Goal: Transaction & Acquisition: Purchase product/service

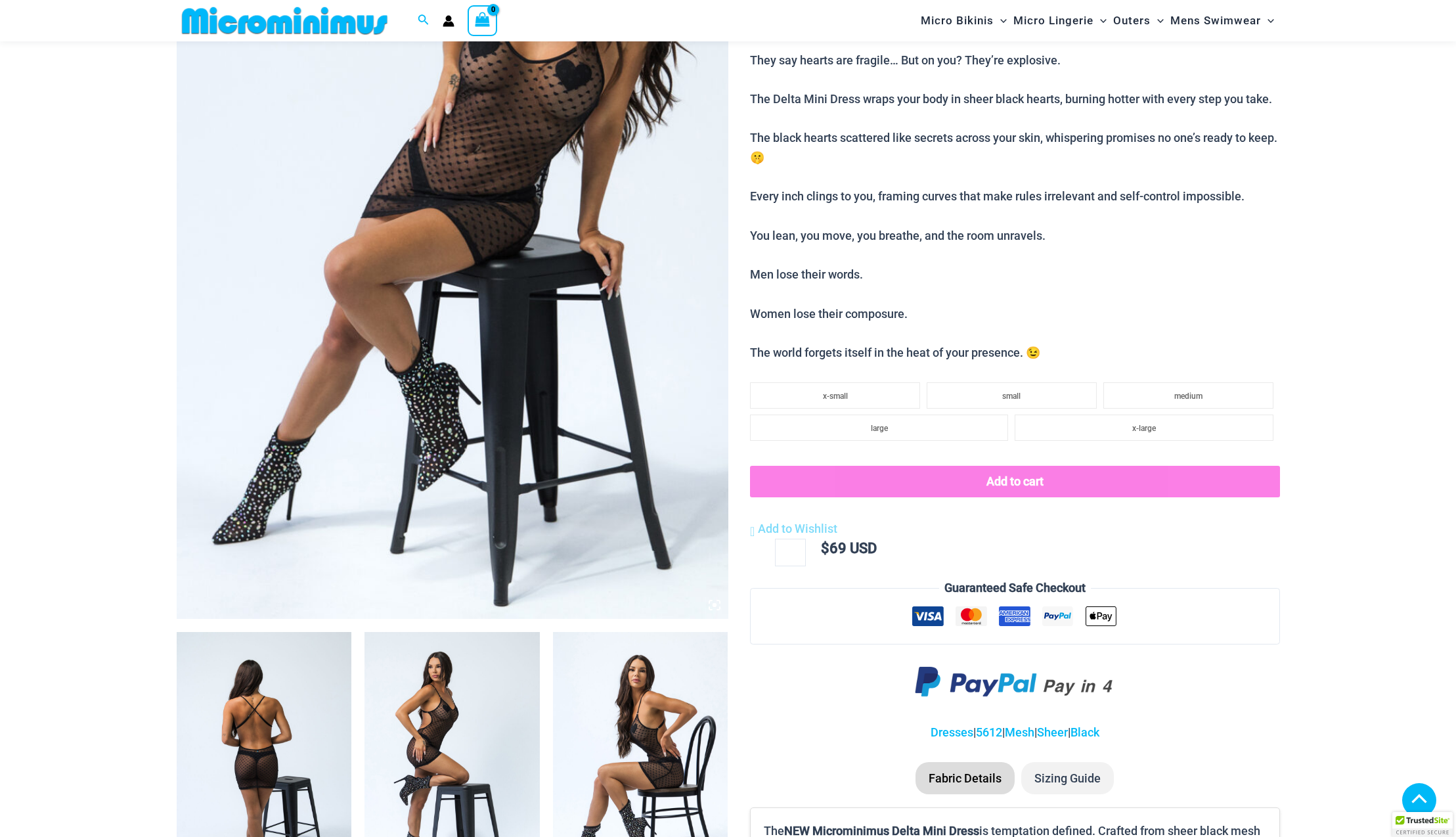
scroll to position [516, 0]
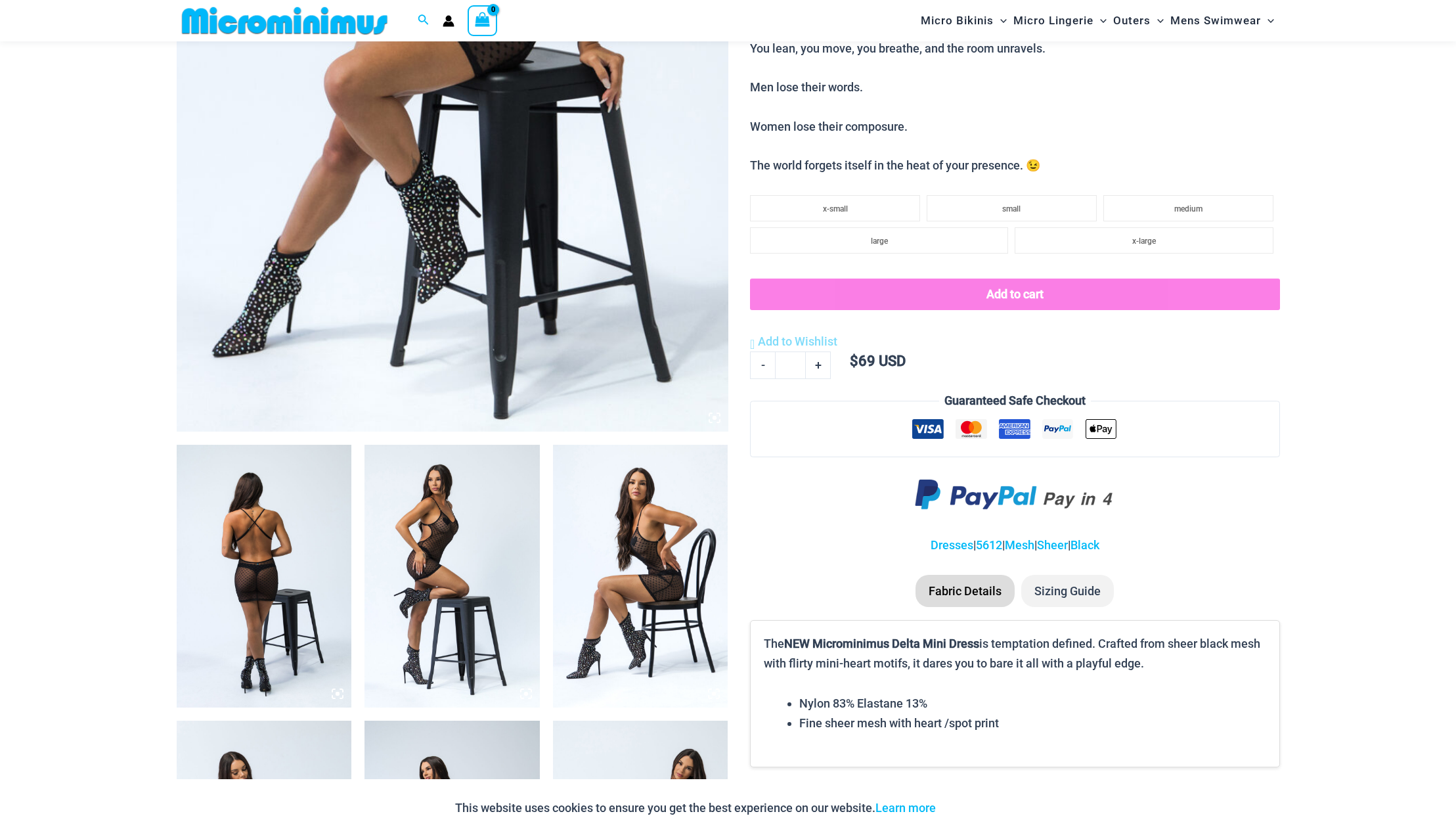
click at [263, 579] on img at bounding box center [264, 576] width 175 height 263
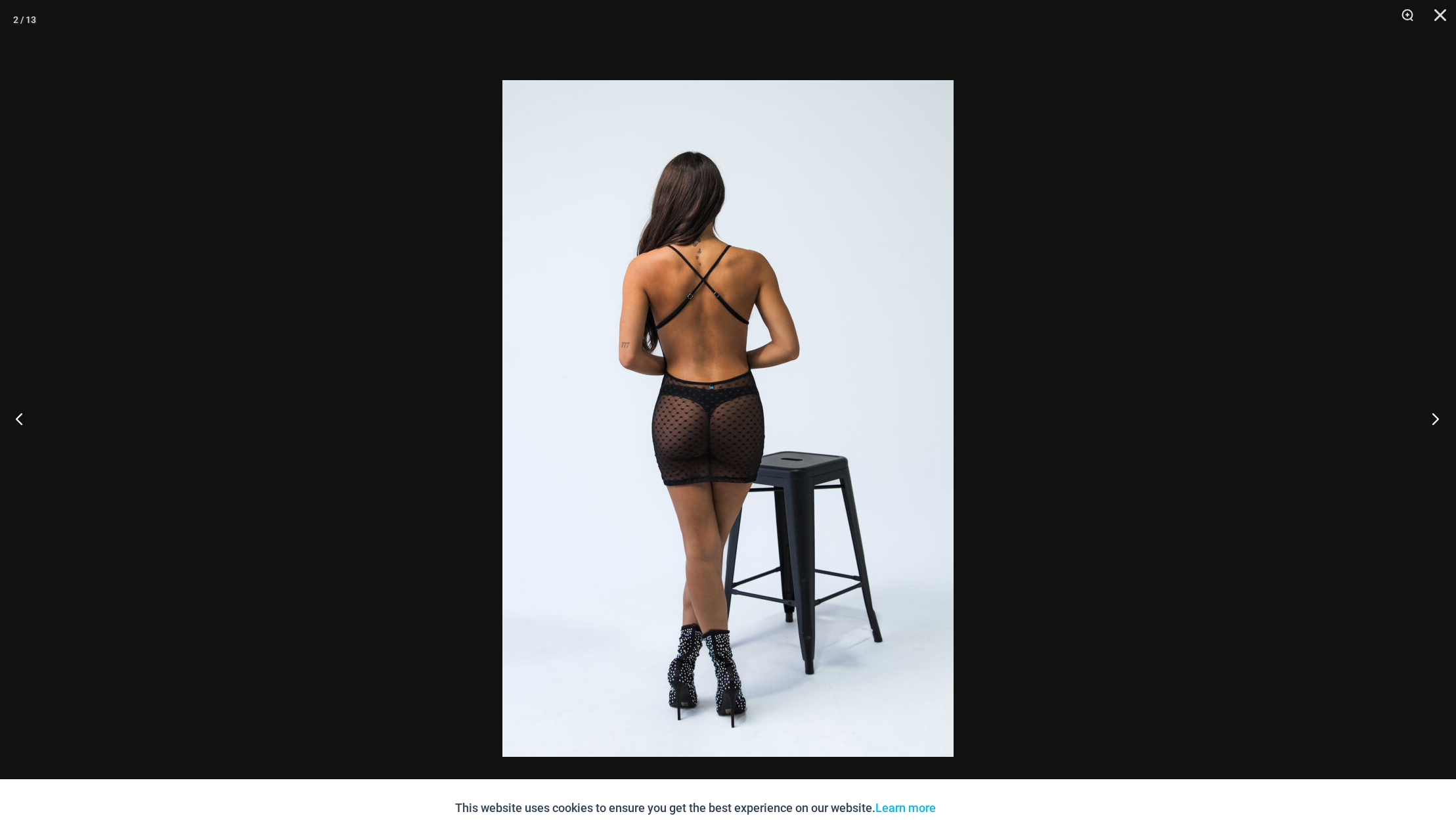
click at [1437, 419] on button "Next" at bounding box center [1431, 418] width 49 height 66
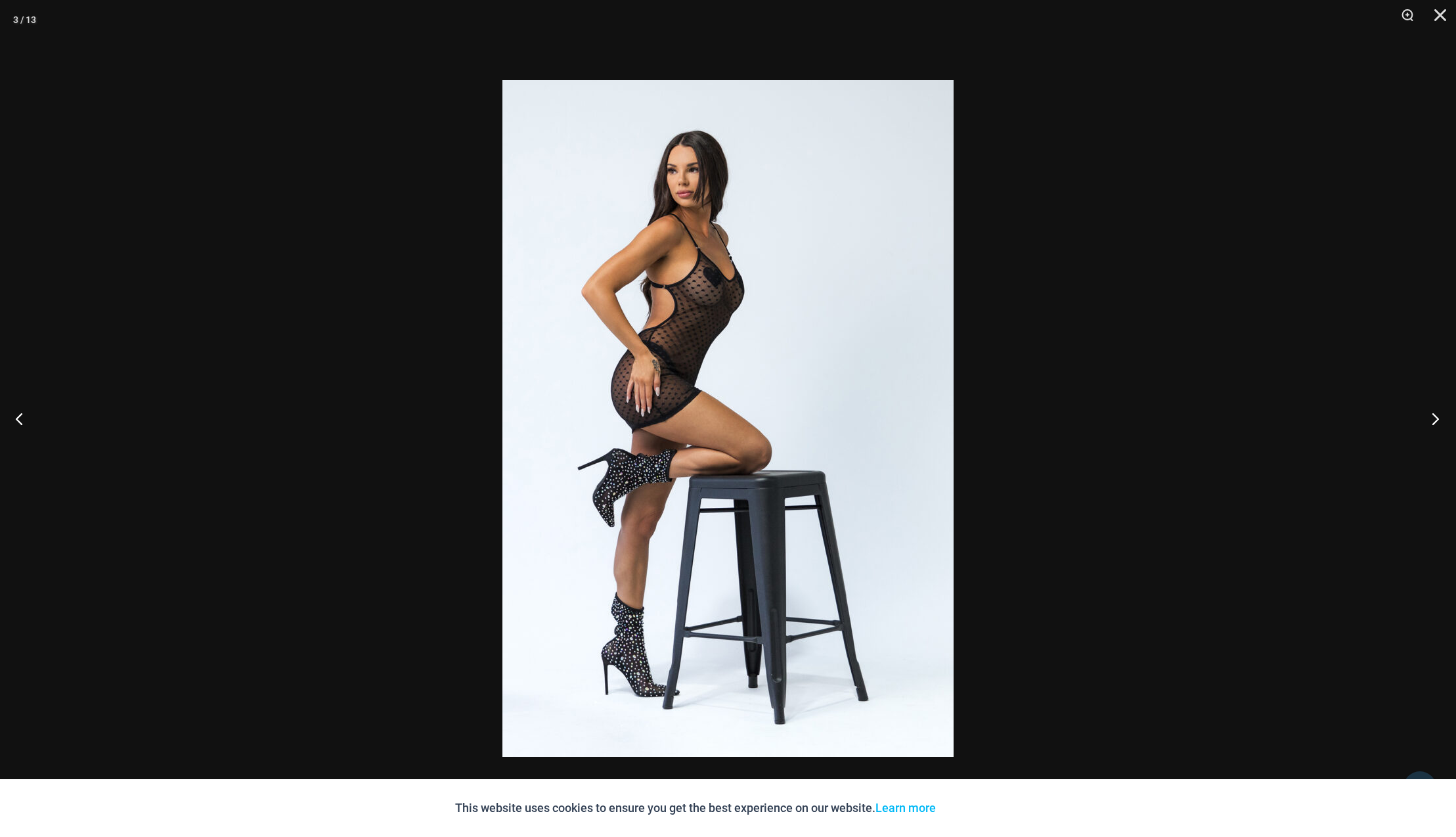
click at [1437, 419] on button "Next" at bounding box center [1431, 418] width 49 height 66
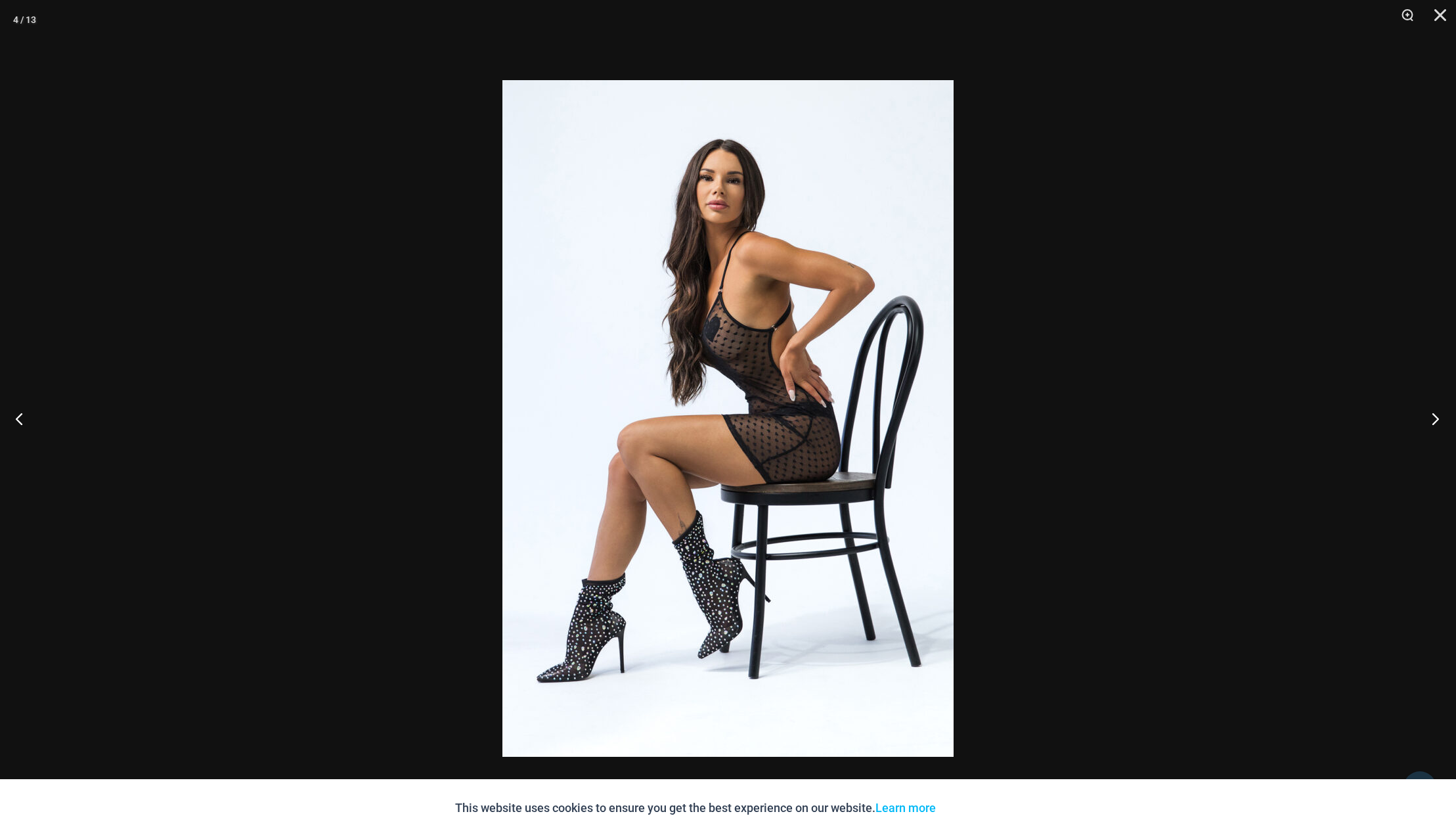
click at [1437, 419] on button "Next" at bounding box center [1431, 418] width 49 height 66
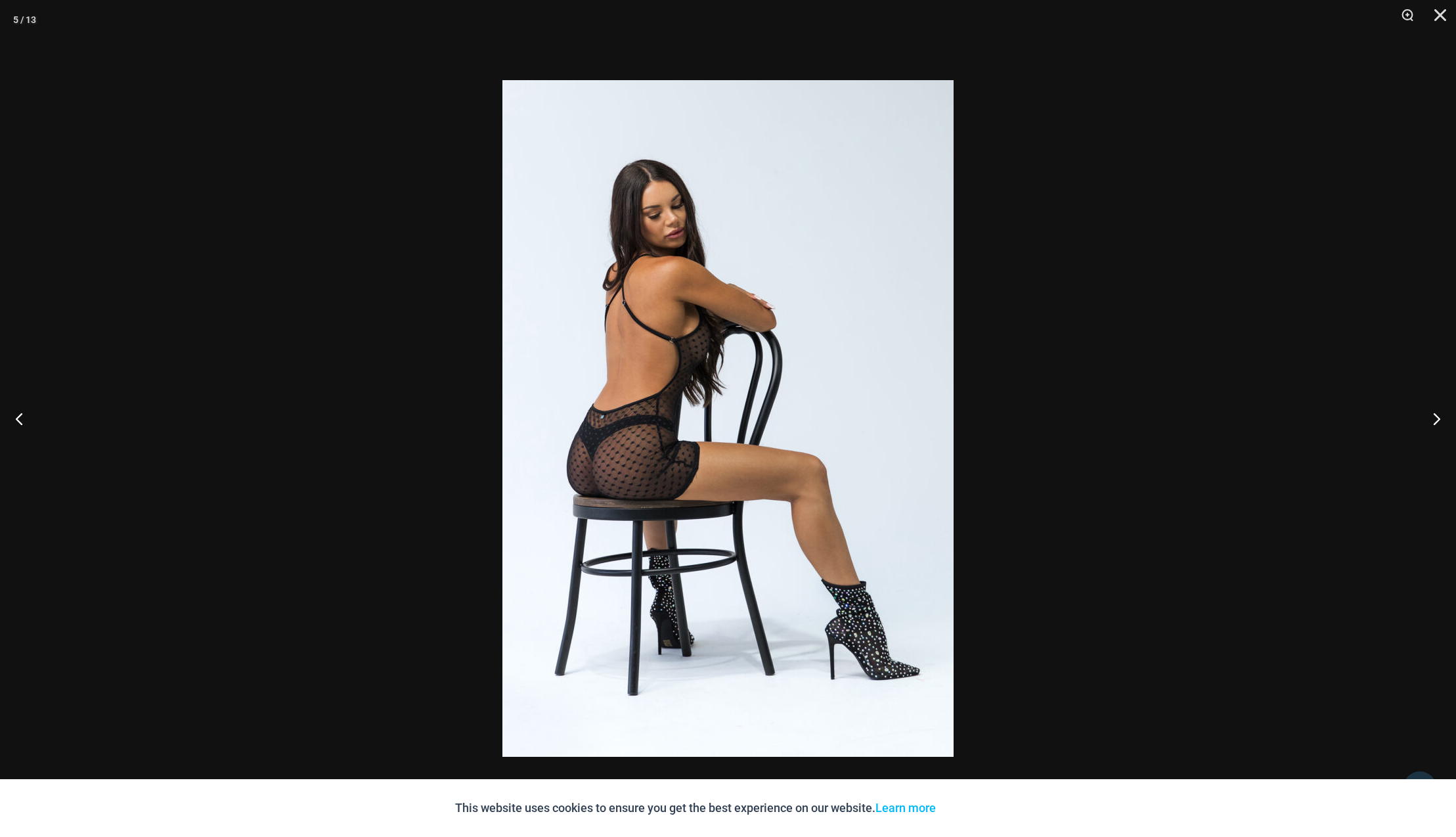
click at [1235, 416] on div at bounding box center [728, 418] width 1456 height 837
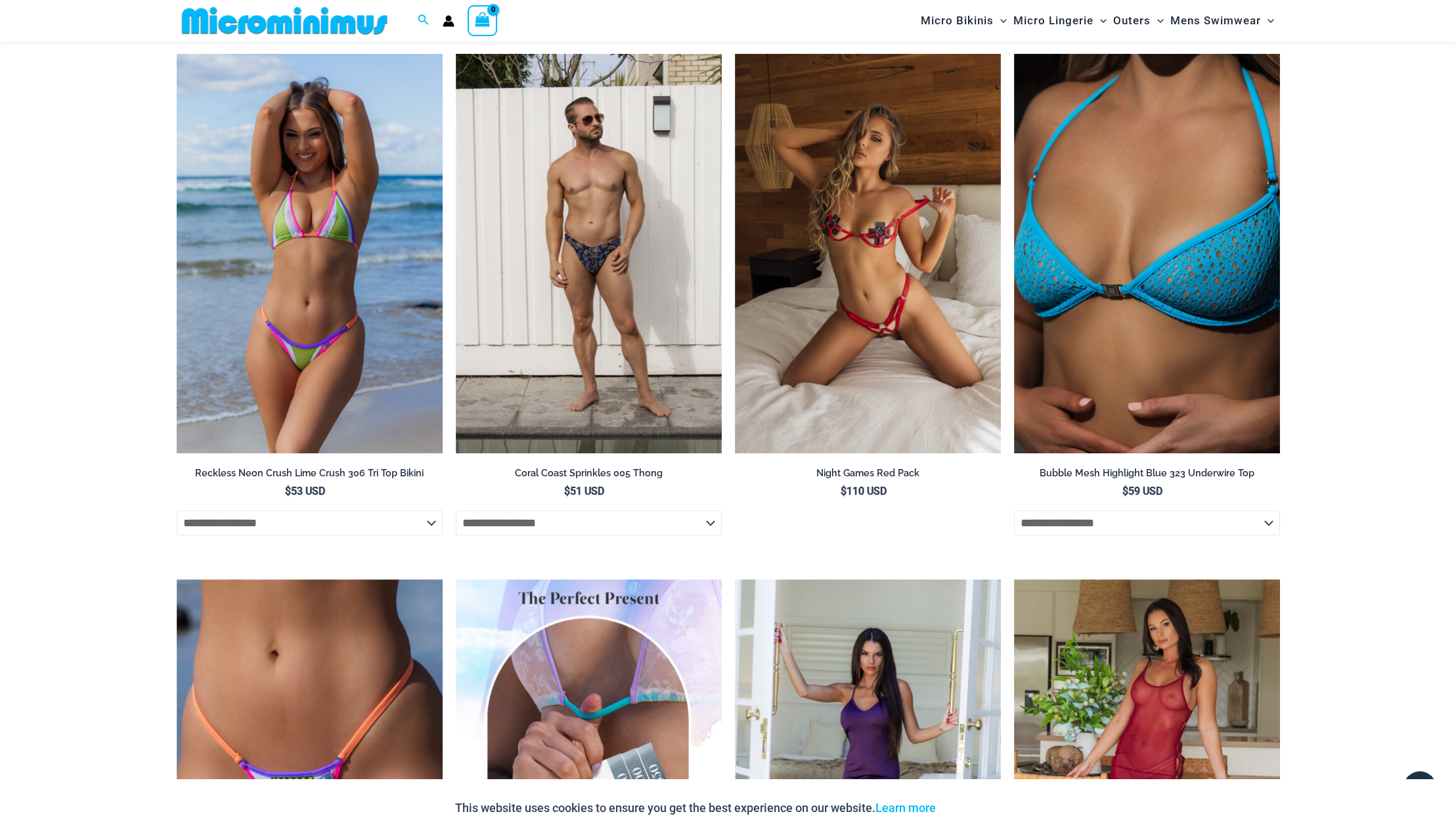
scroll to position [2195, 0]
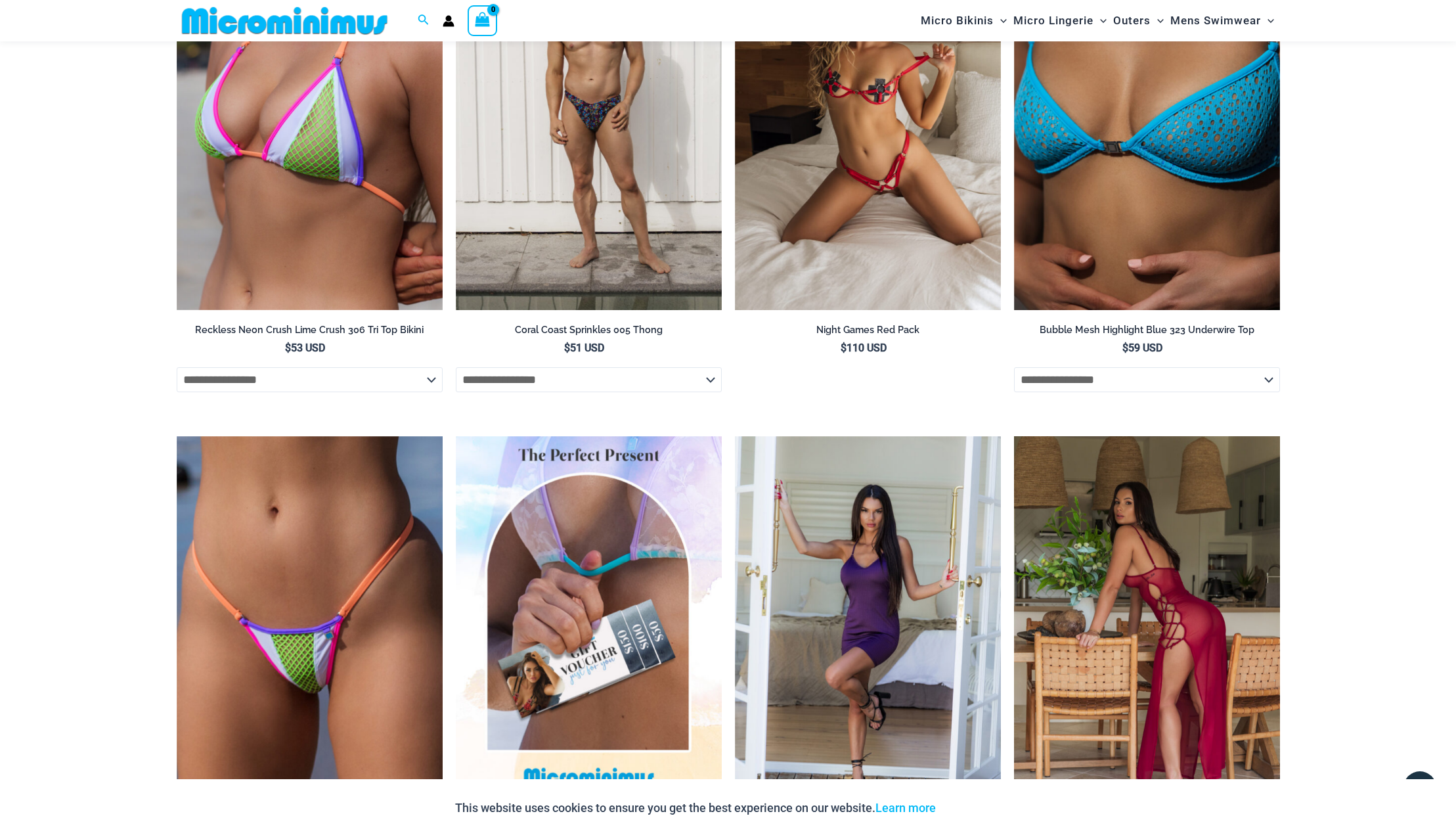
click at [1149, 599] on img at bounding box center [1147, 636] width 266 height 399
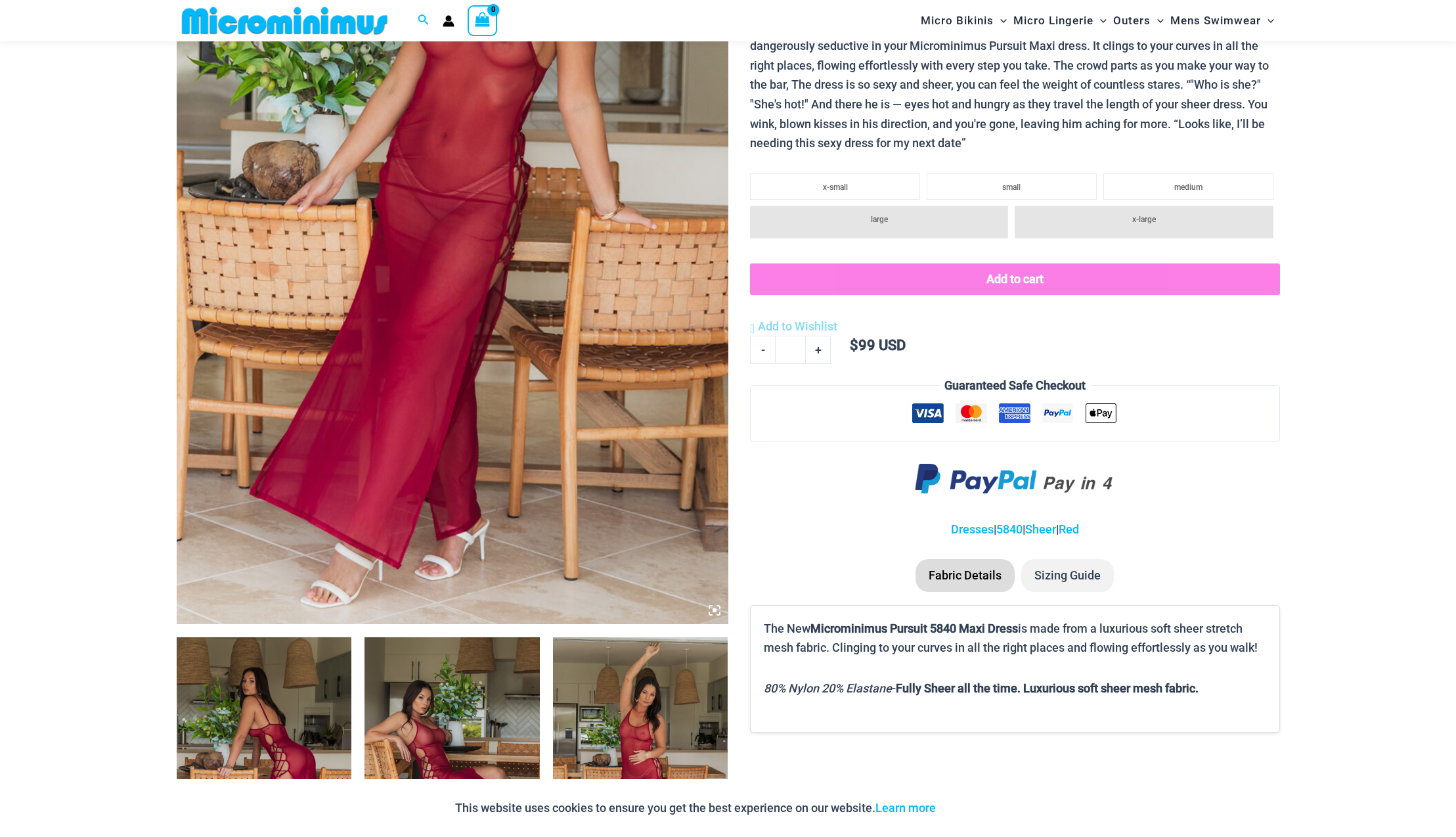
scroll to position [521, 0]
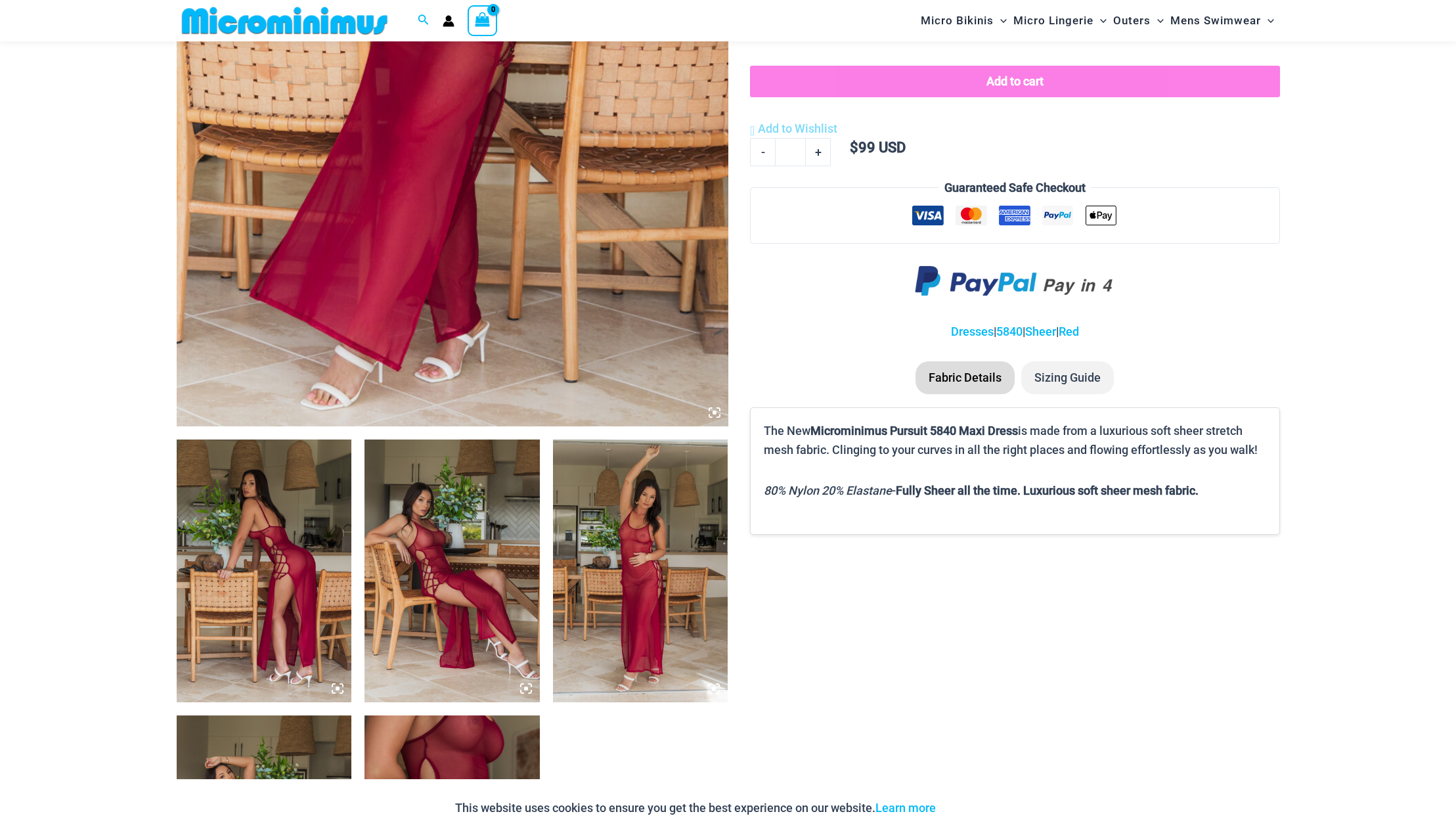
click at [247, 574] on img at bounding box center [264, 570] width 175 height 263
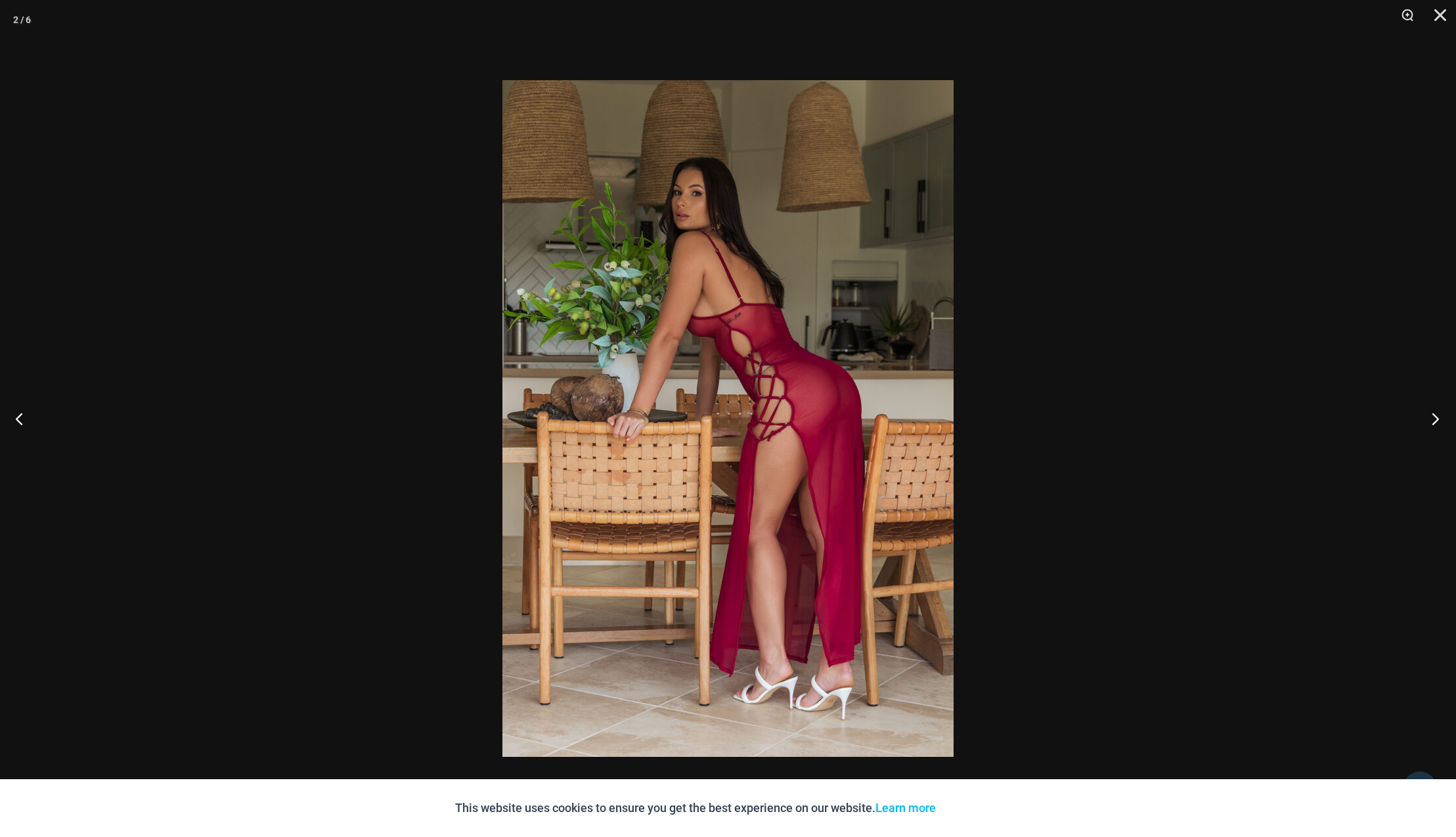
click at [1441, 419] on button "Next" at bounding box center [1431, 418] width 49 height 66
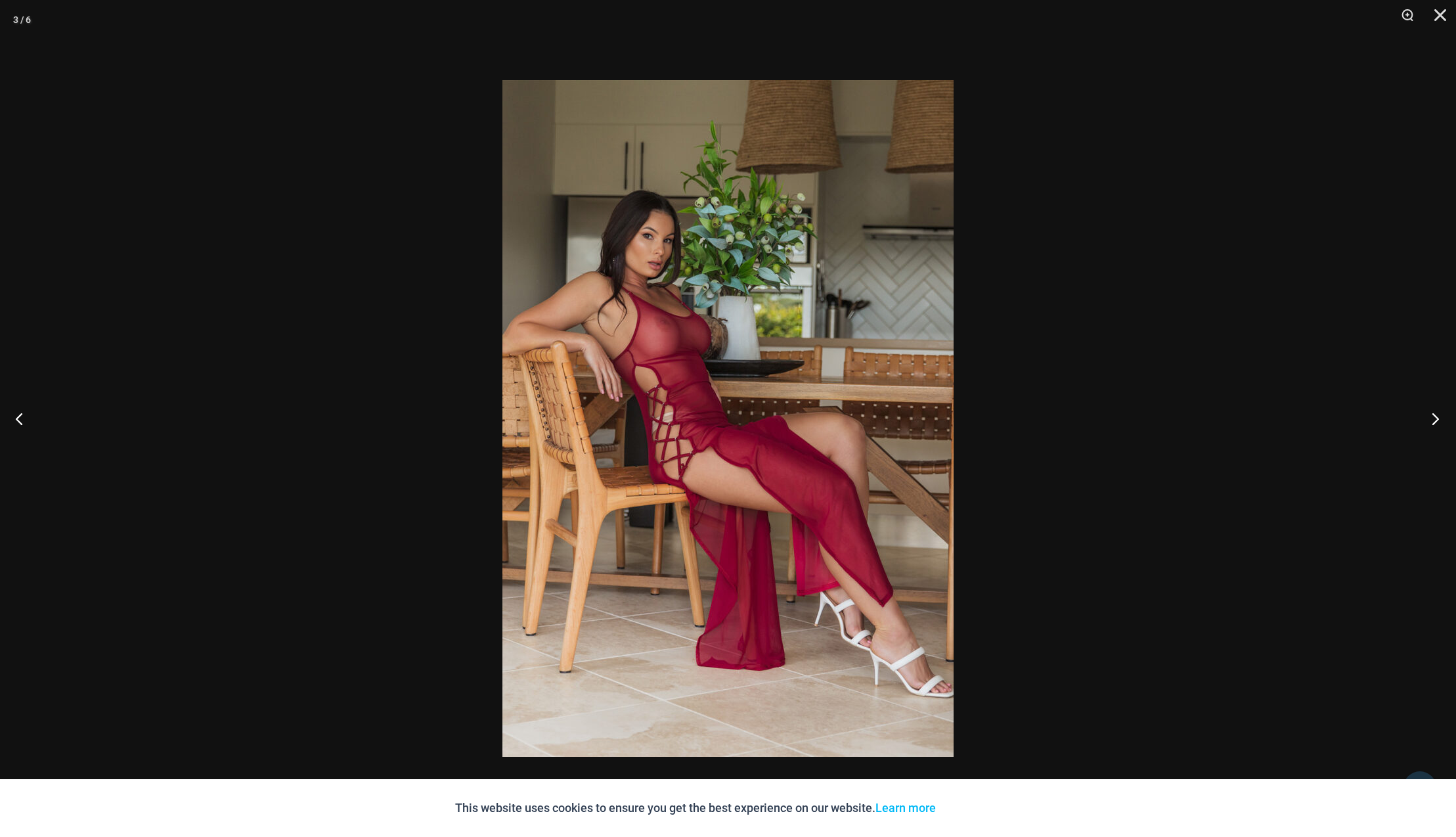
click at [1438, 420] on button "Next" at bounding box center [1431, 418] width 49 height 66
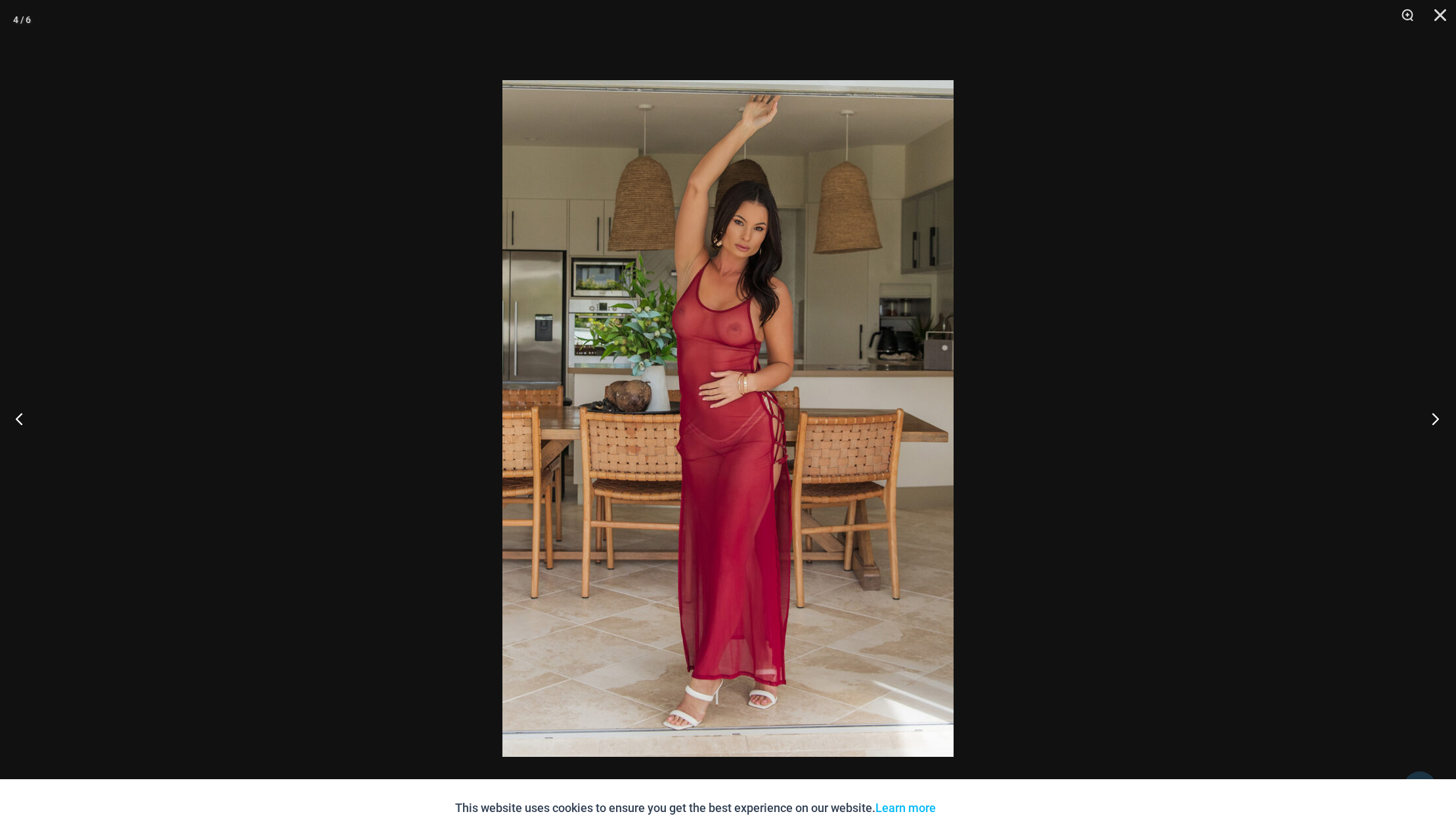
click at [1438, 420] on button "Next" at bounding box center [1431, 418] width 49 height 66
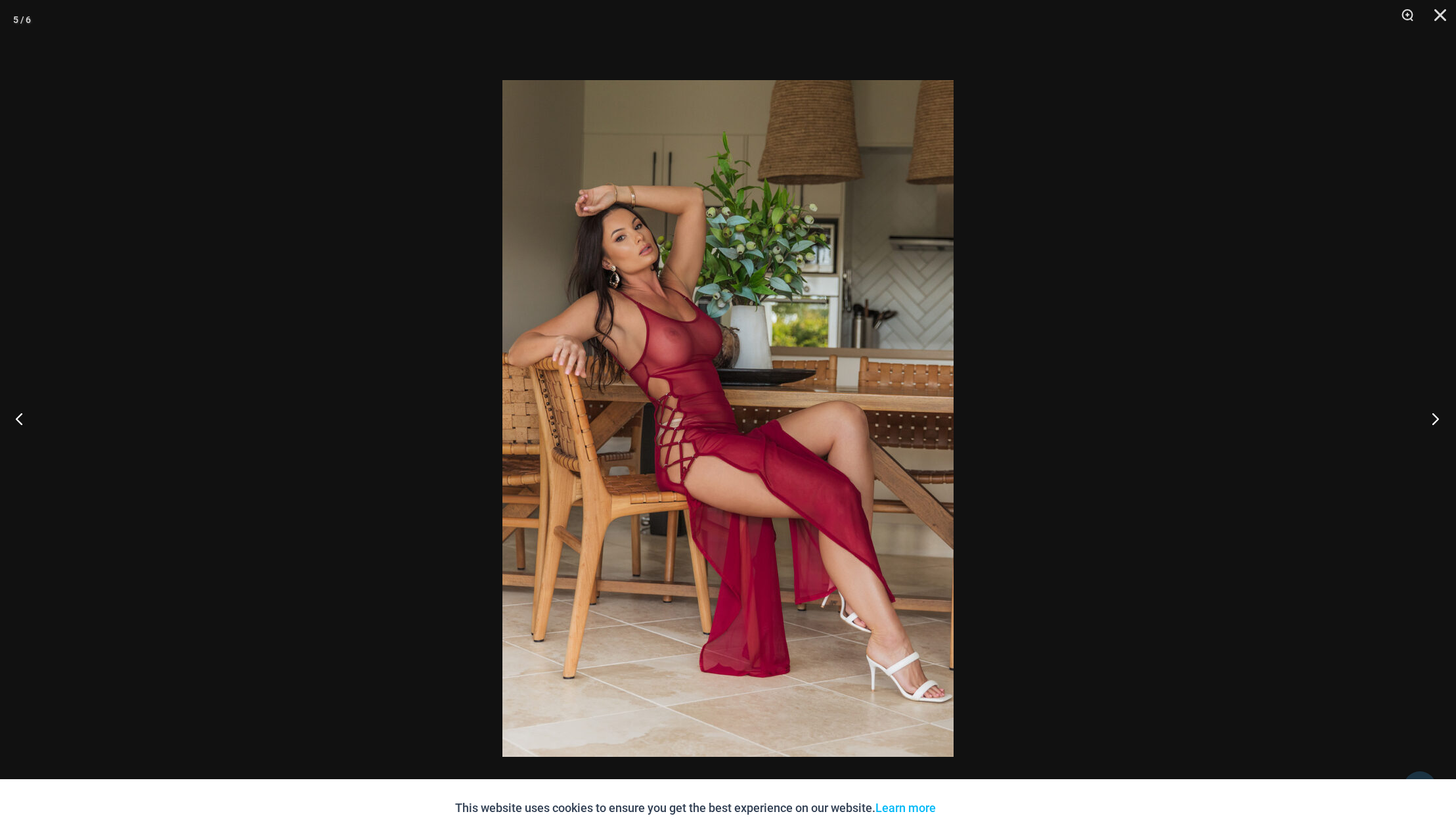
click at [1438, 420] on button "Next" at bounding box center [1431, 418] width 49 height 66
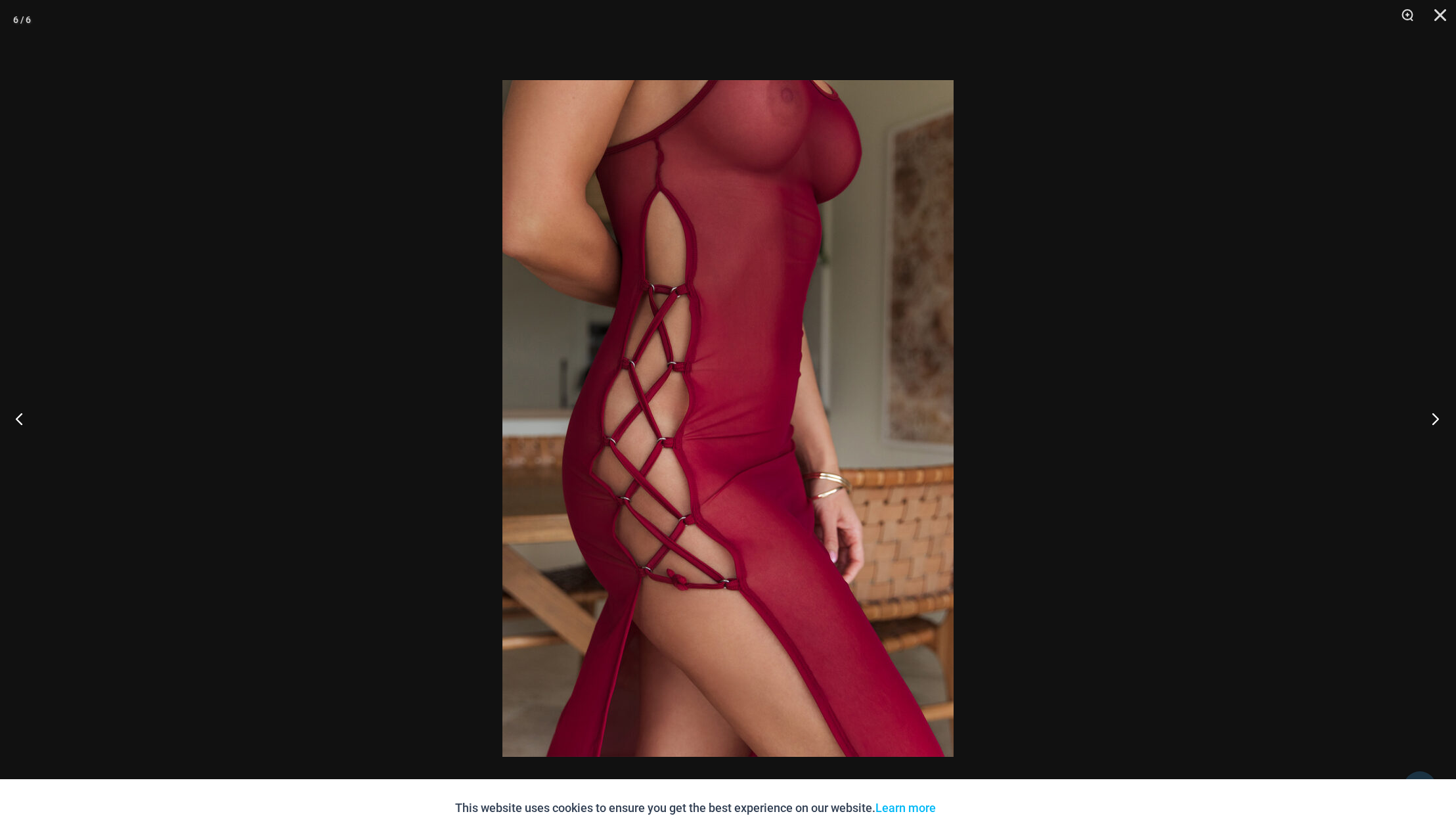
click at [1438, 420] on button "Next" at bounding box center [1431, 418] width 49 height 66
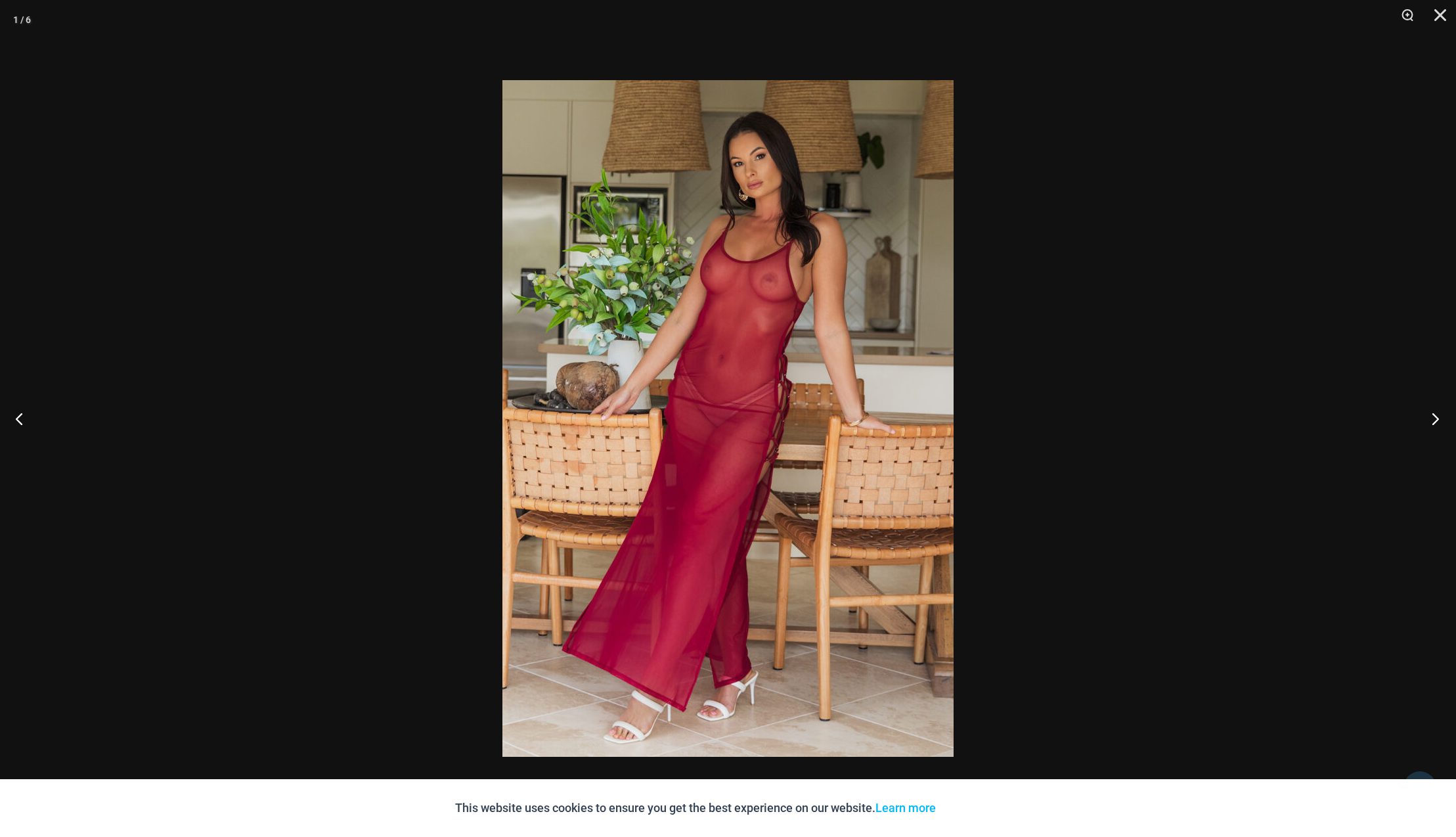
click at [1438, 420] on button "Next" at bounding box center [1431, 418] width 49 height 66
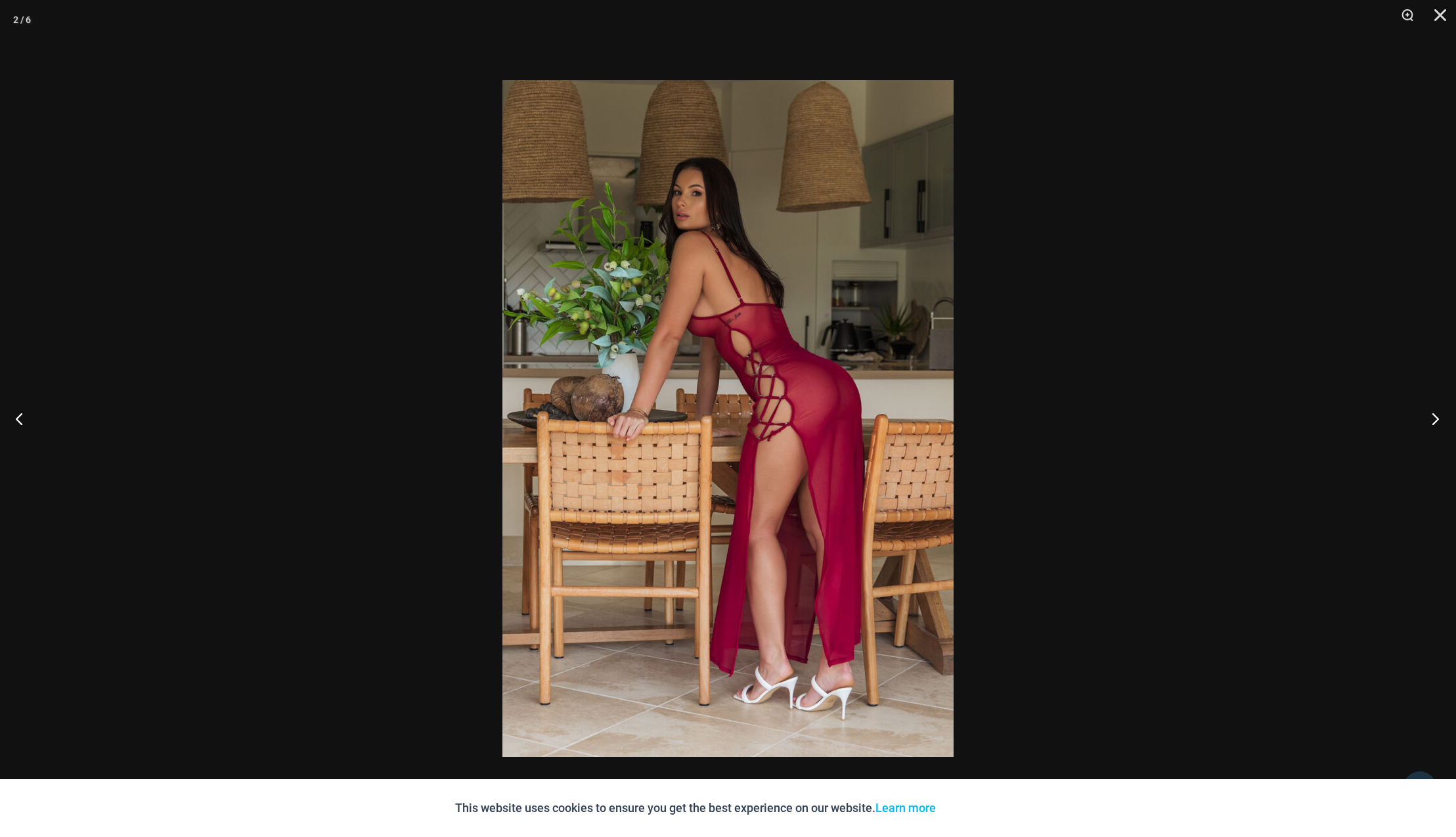
click at [1438, 420] on button "Next" at bounding box center [1431, 418] width 49 height 66
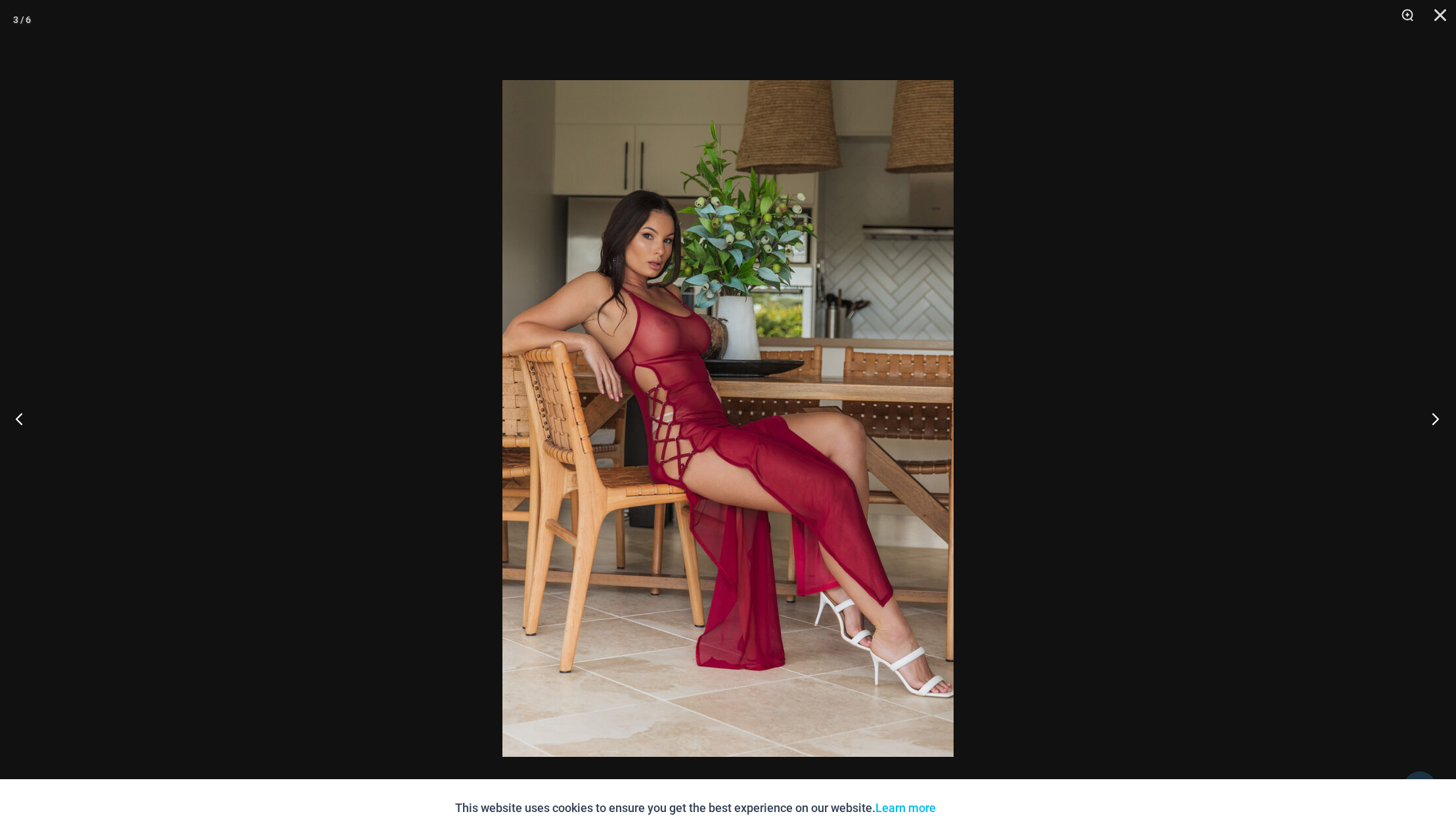
click at [1438, 420] on button "Next" at bounding box center [1431, 418] width 49 height 66
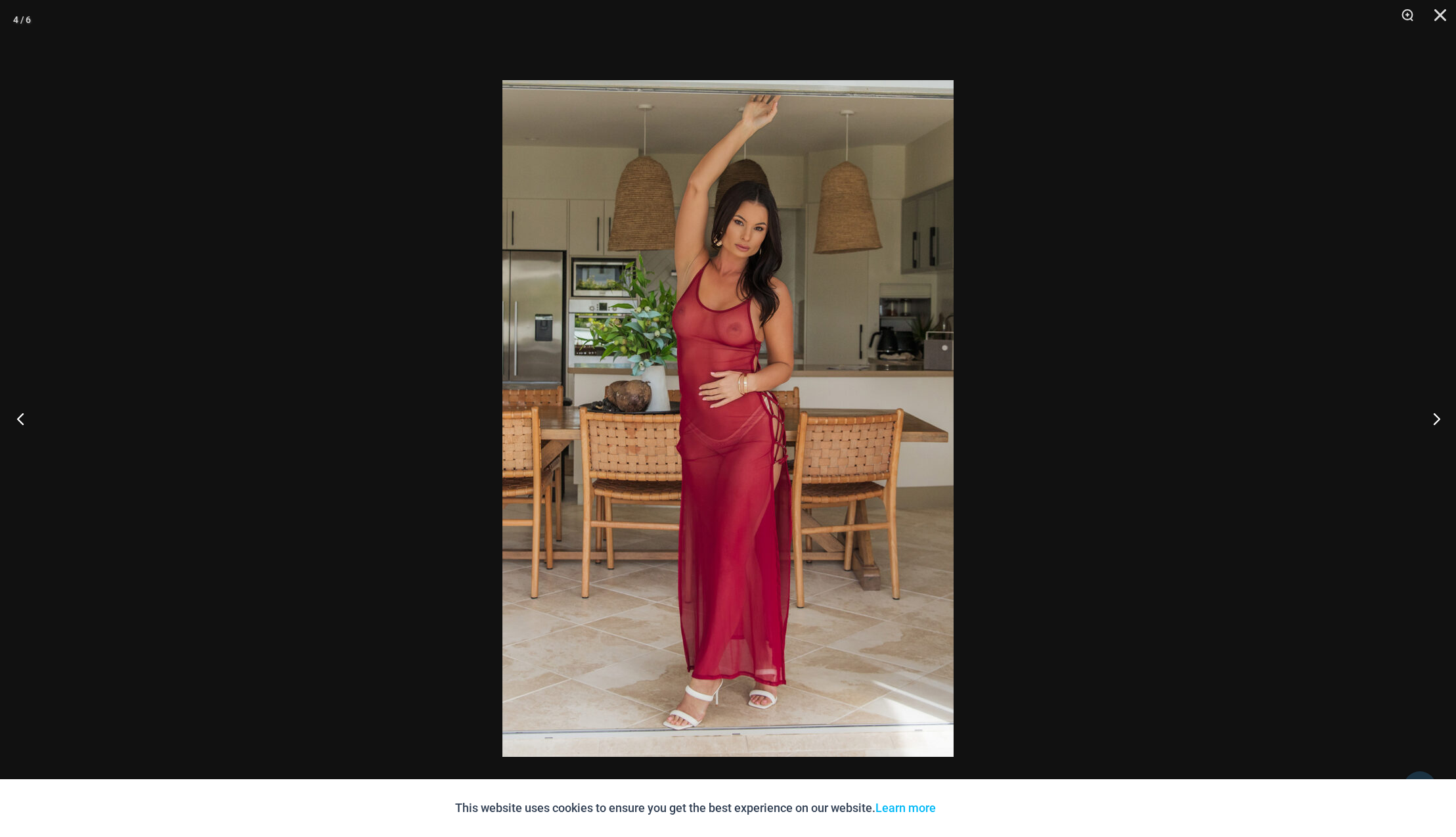
click at [20, 420] on button "Previous" at bounding box center [25, 418] width 49 height 66
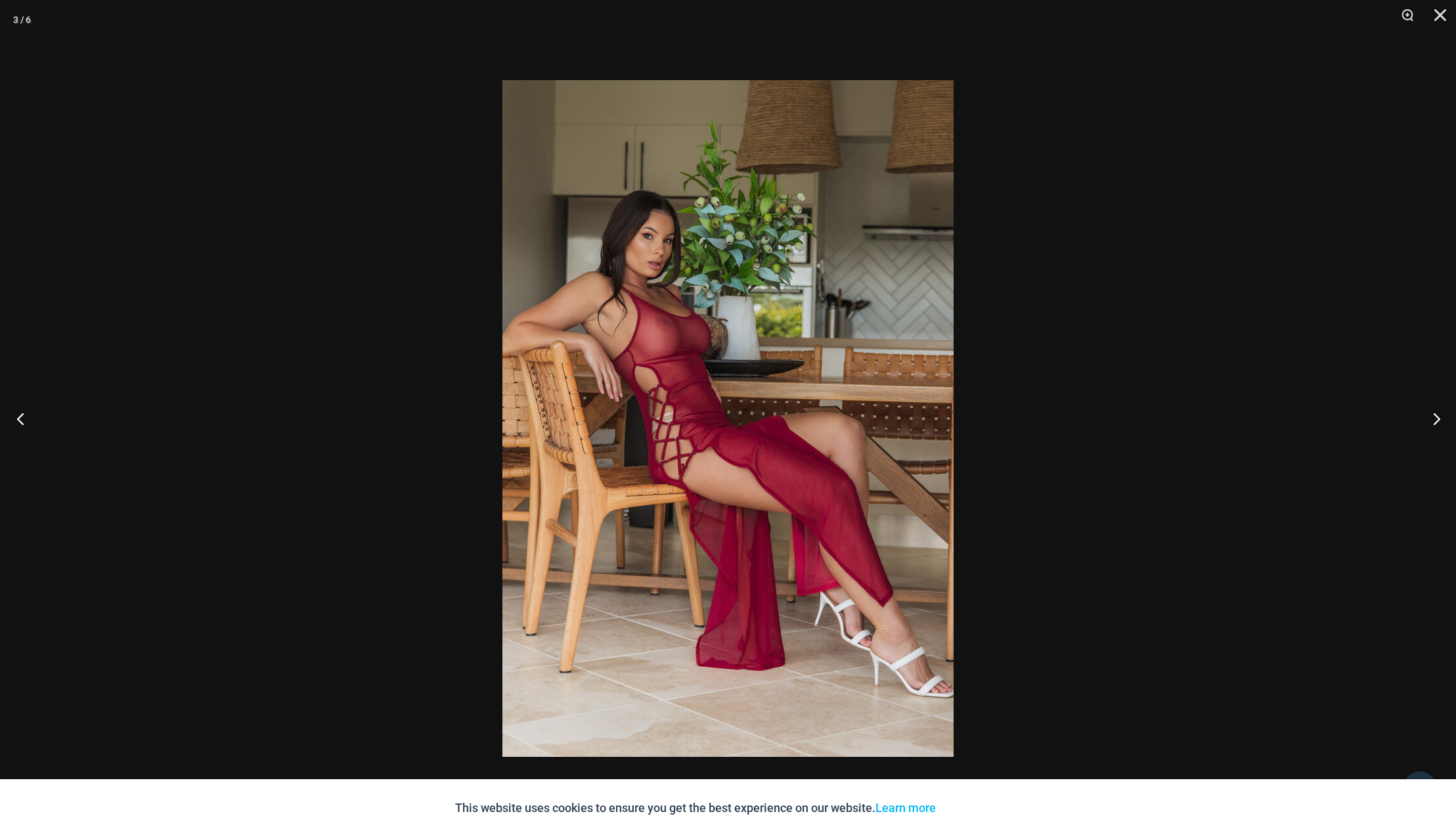
click at [20, 420] on button "Previous" at bounding box center [25, 418] width 49 height 66
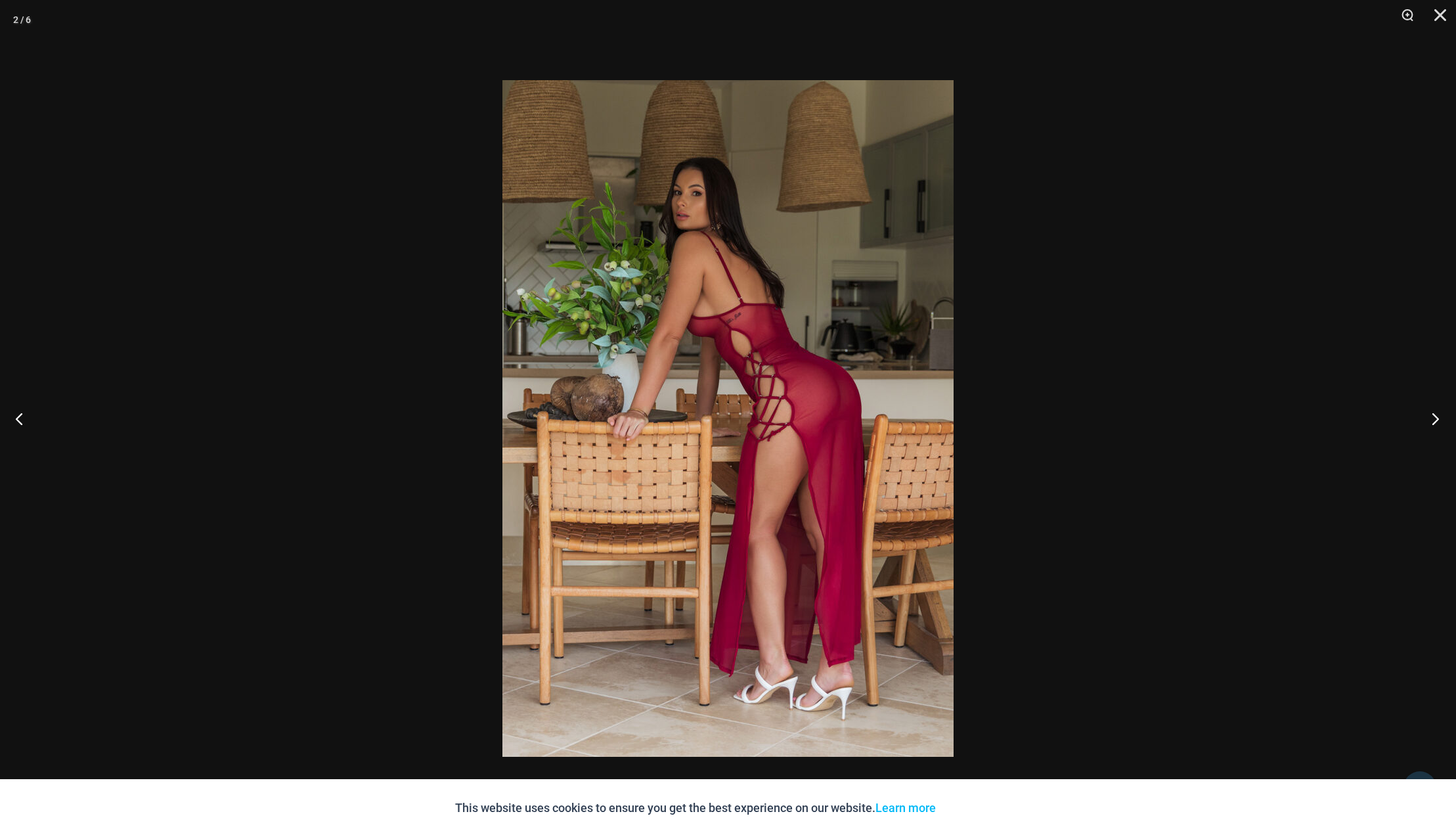
click at [1439, 420] on button "Next" at bounding box center [1431, 418] width 49 height 66
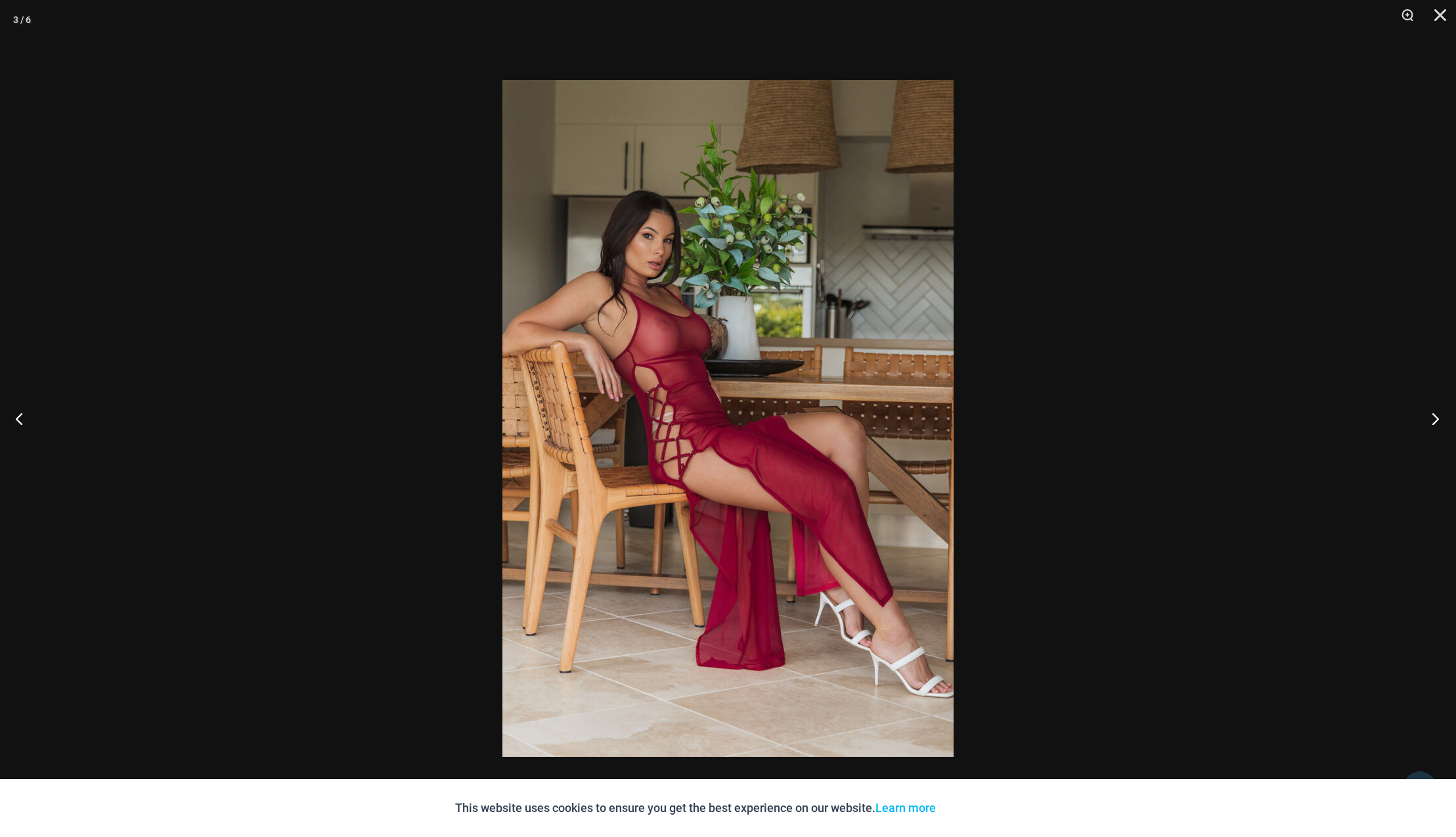
click at [1440, 421] on button "Next" at bounding box center [1431, 418] width 49 height 66
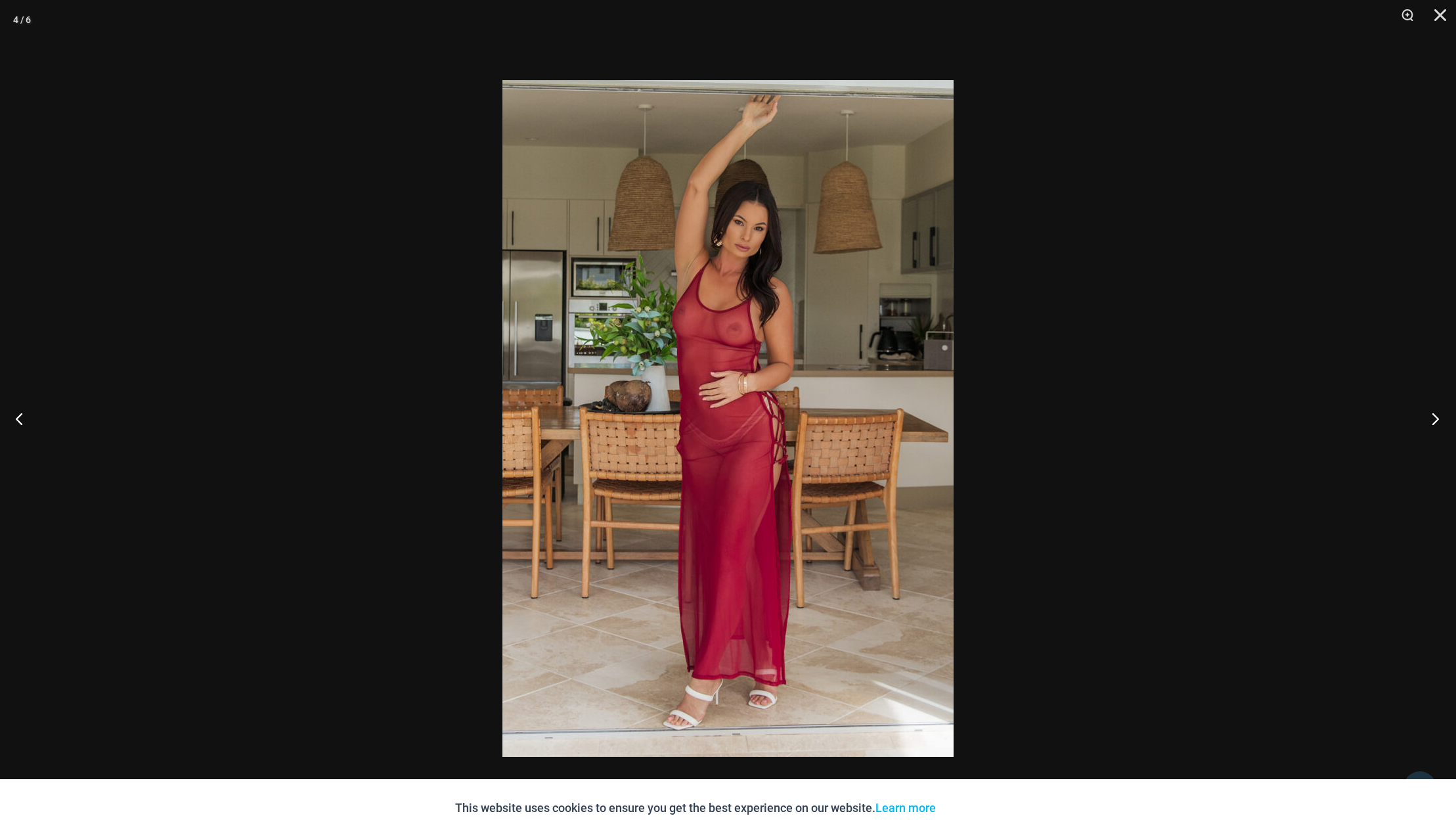
click at [1440, 421] on button "Next" at bounding box center [1431, 418] width 49 height 66
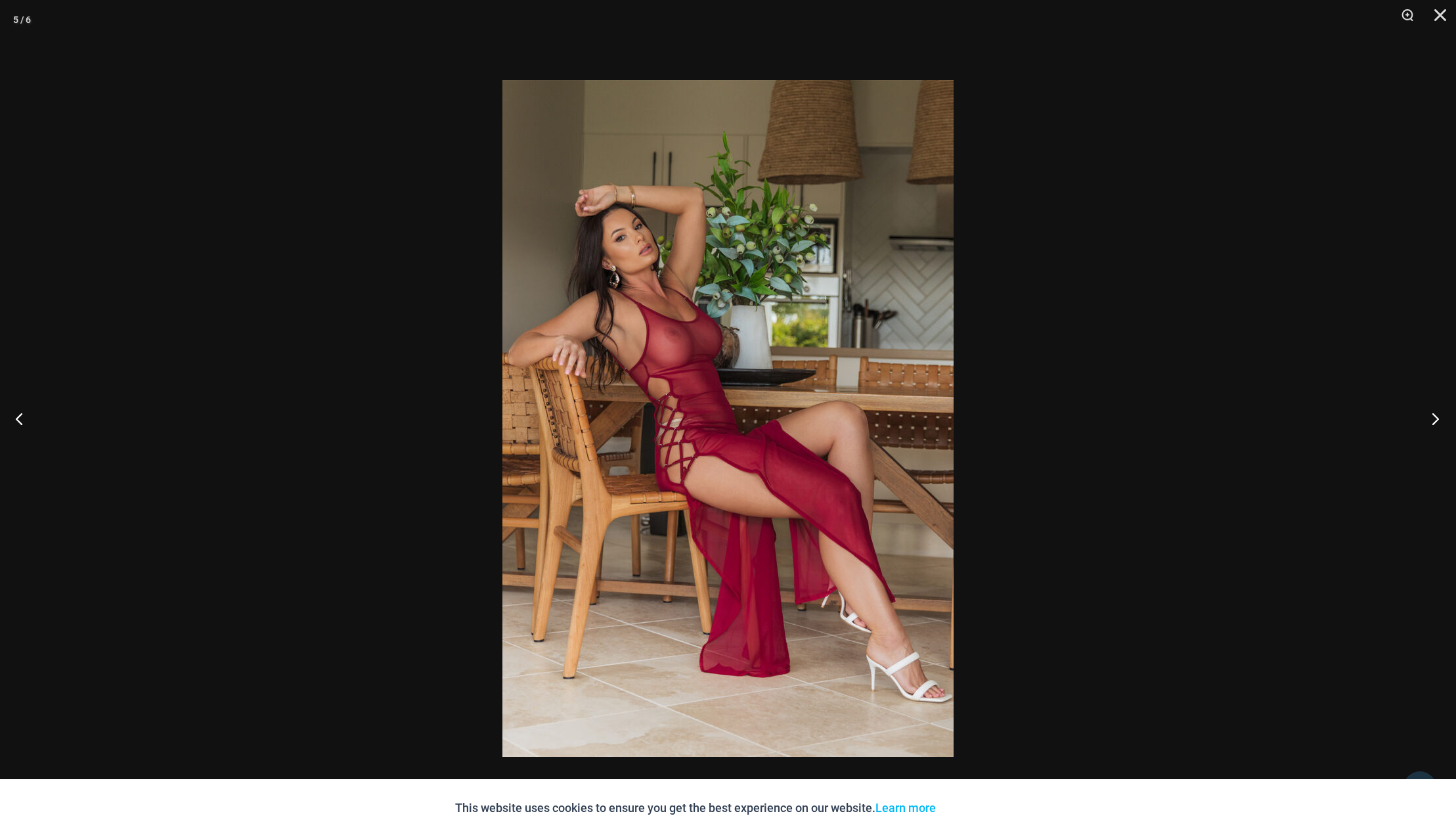
click at [1440, 421] on button "Next" at bounding box center [1431, 418] width 49 height 66
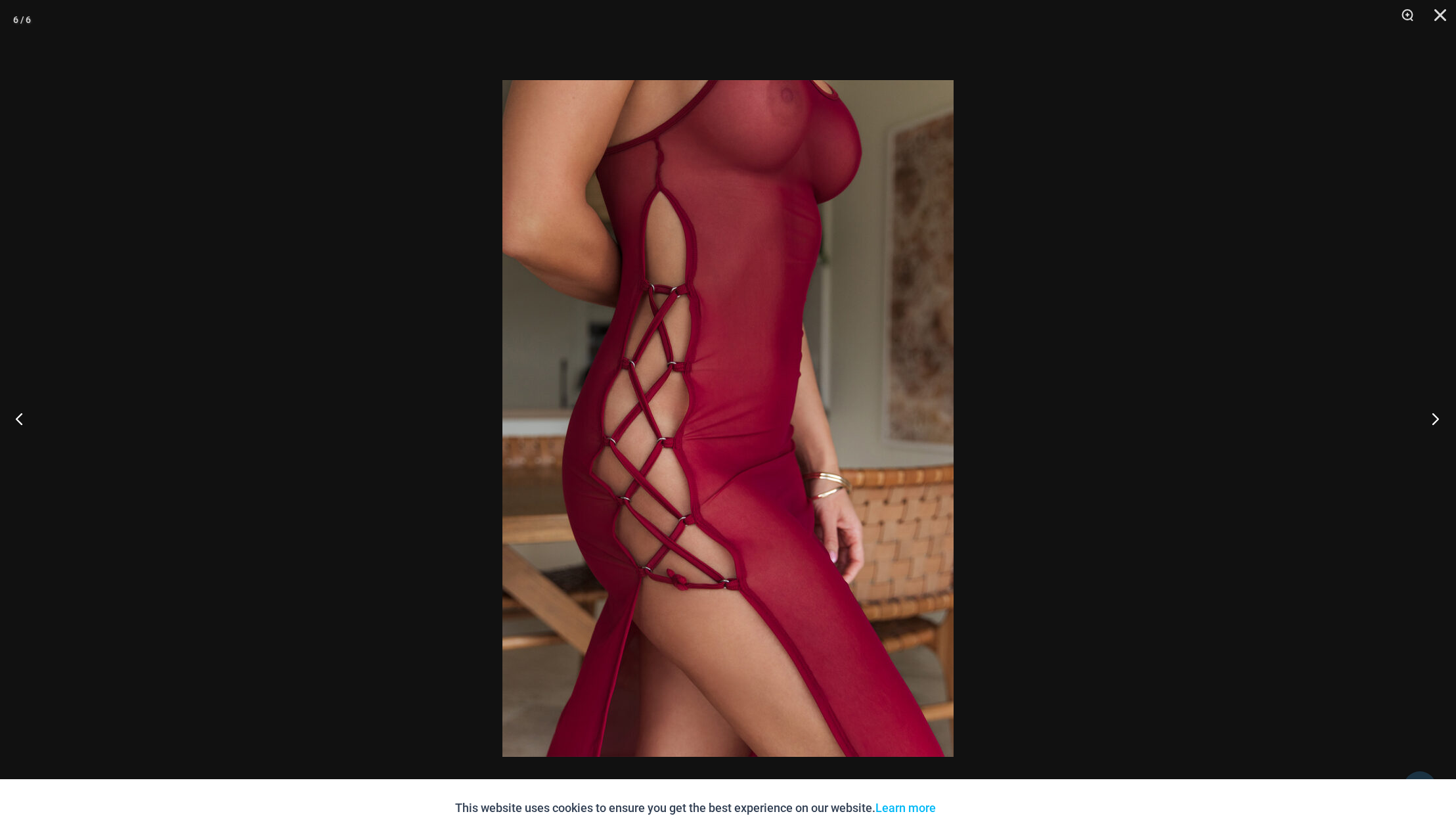
click at [1441, 421] on button "Next" at bounding box center [1431, 418] width 49 height 66
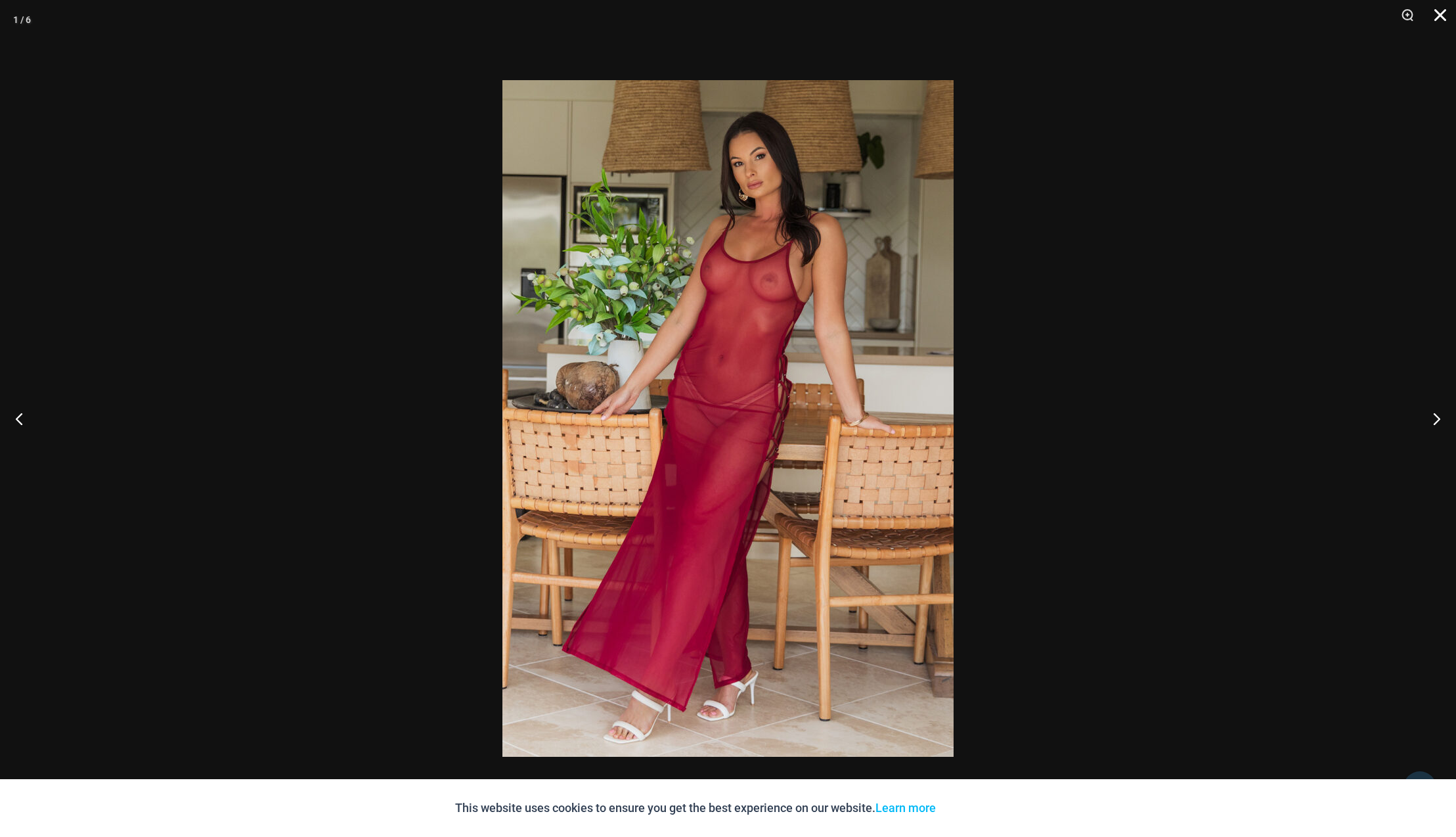
click at [1446, 14] on button "Close" at bounding box center [1435, 20] width 33 height 39
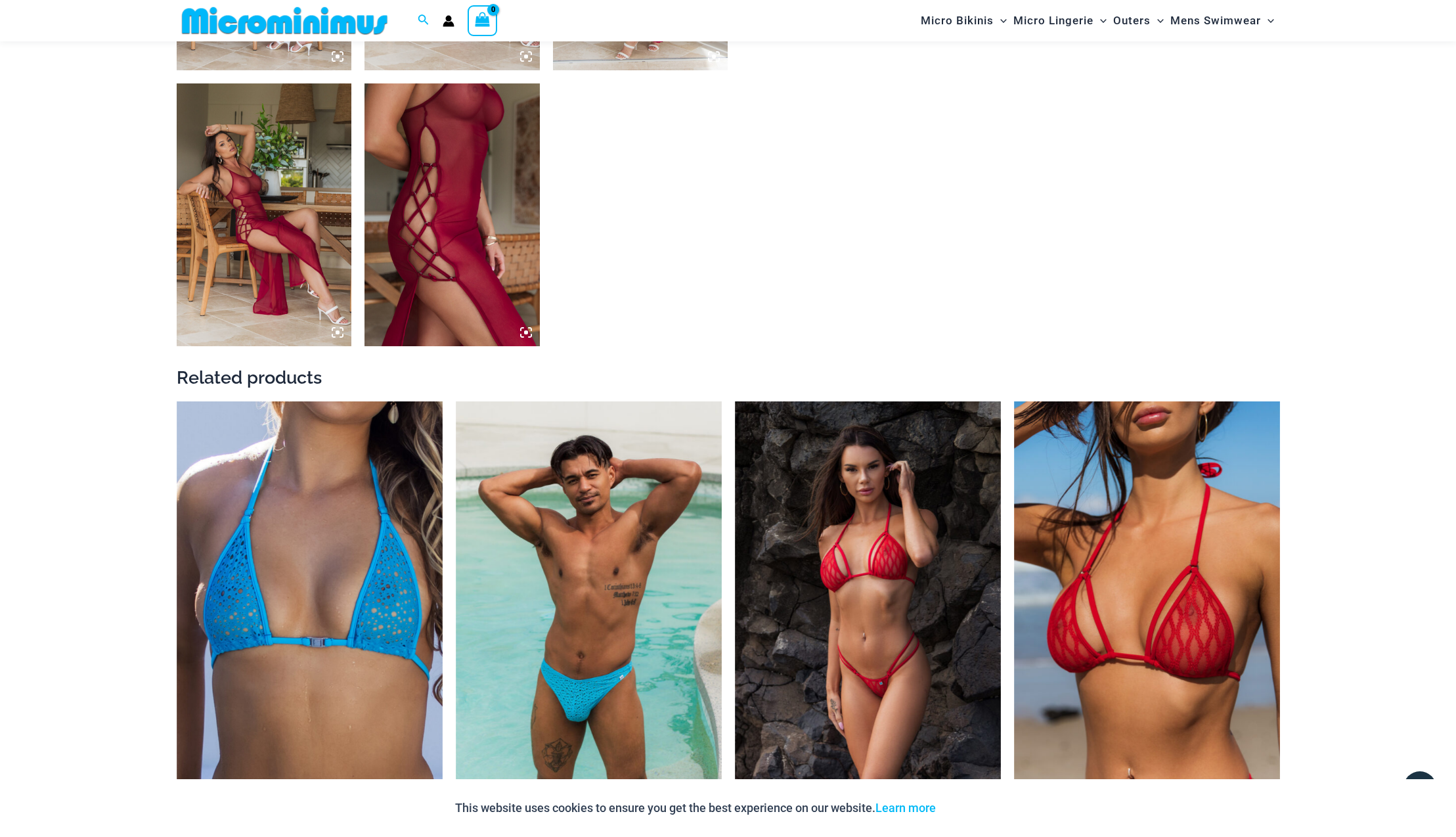
scroll to position [1310, 0]
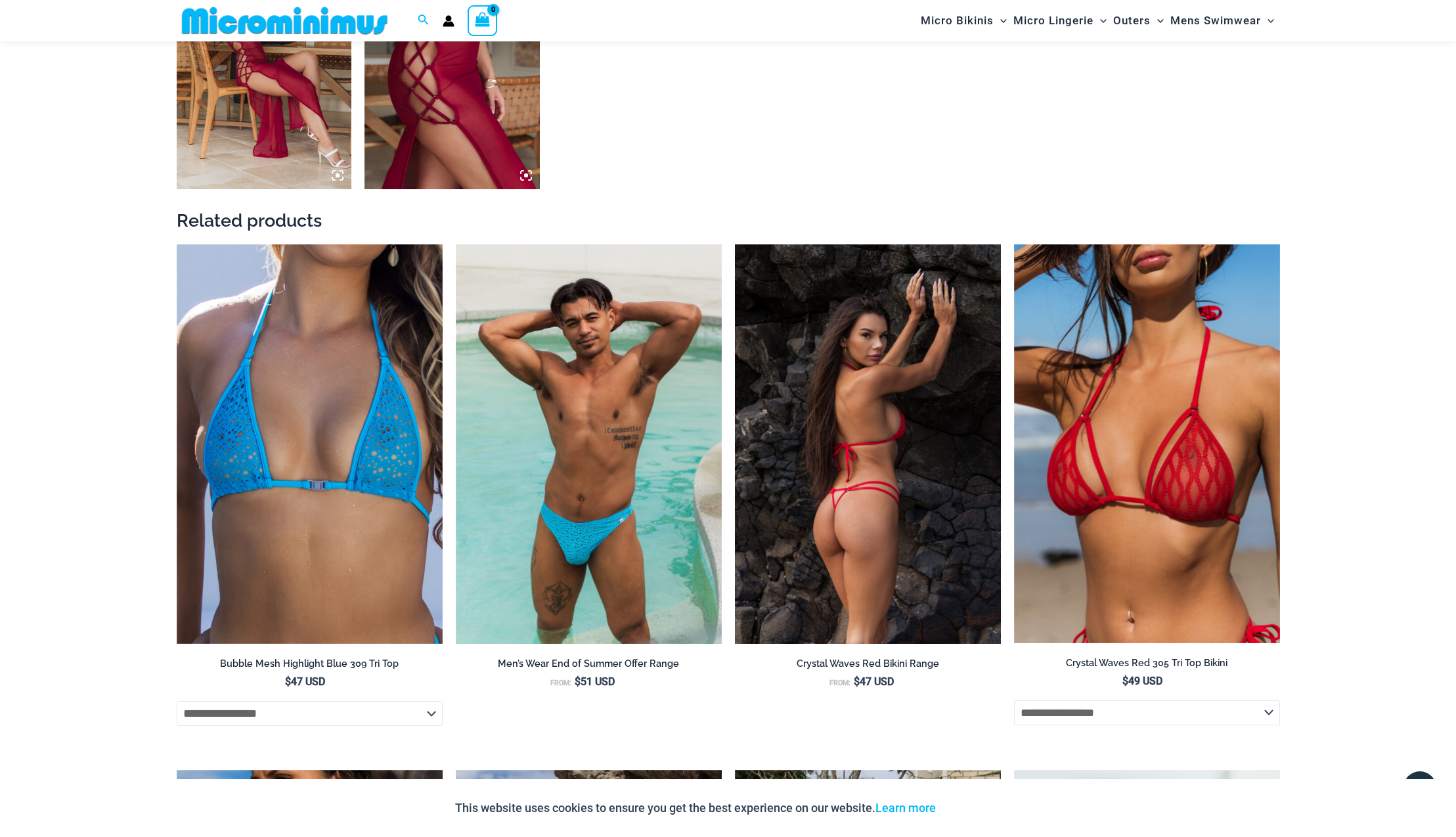
click at [887, 509] on img at bounding box center [868, 444] width 266 height 399
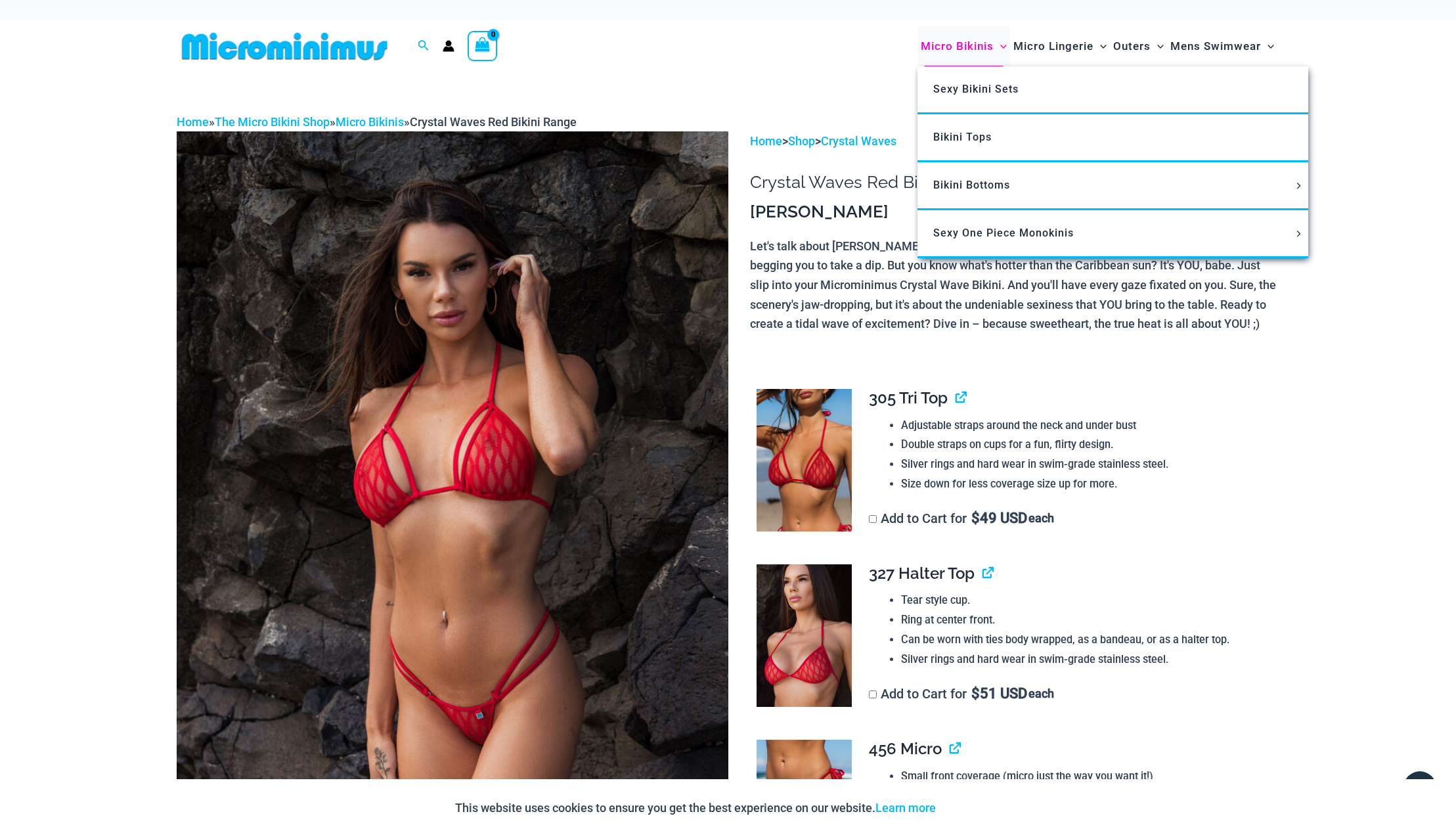
click at [959, 49] on span "Micro Bikinis" at bounding box center [957, 46] width 73 height 34
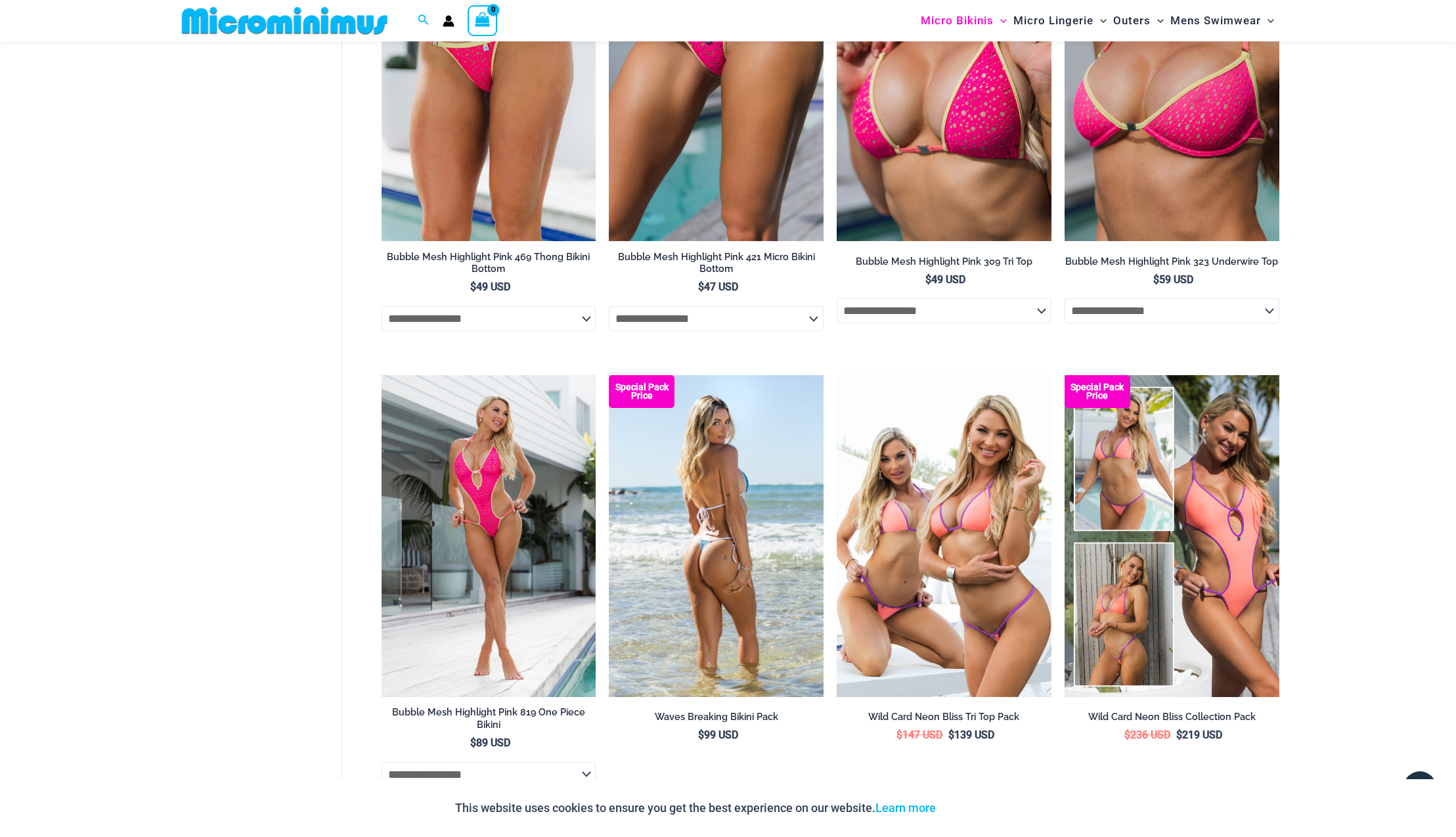
scroll to position [3505, 0]
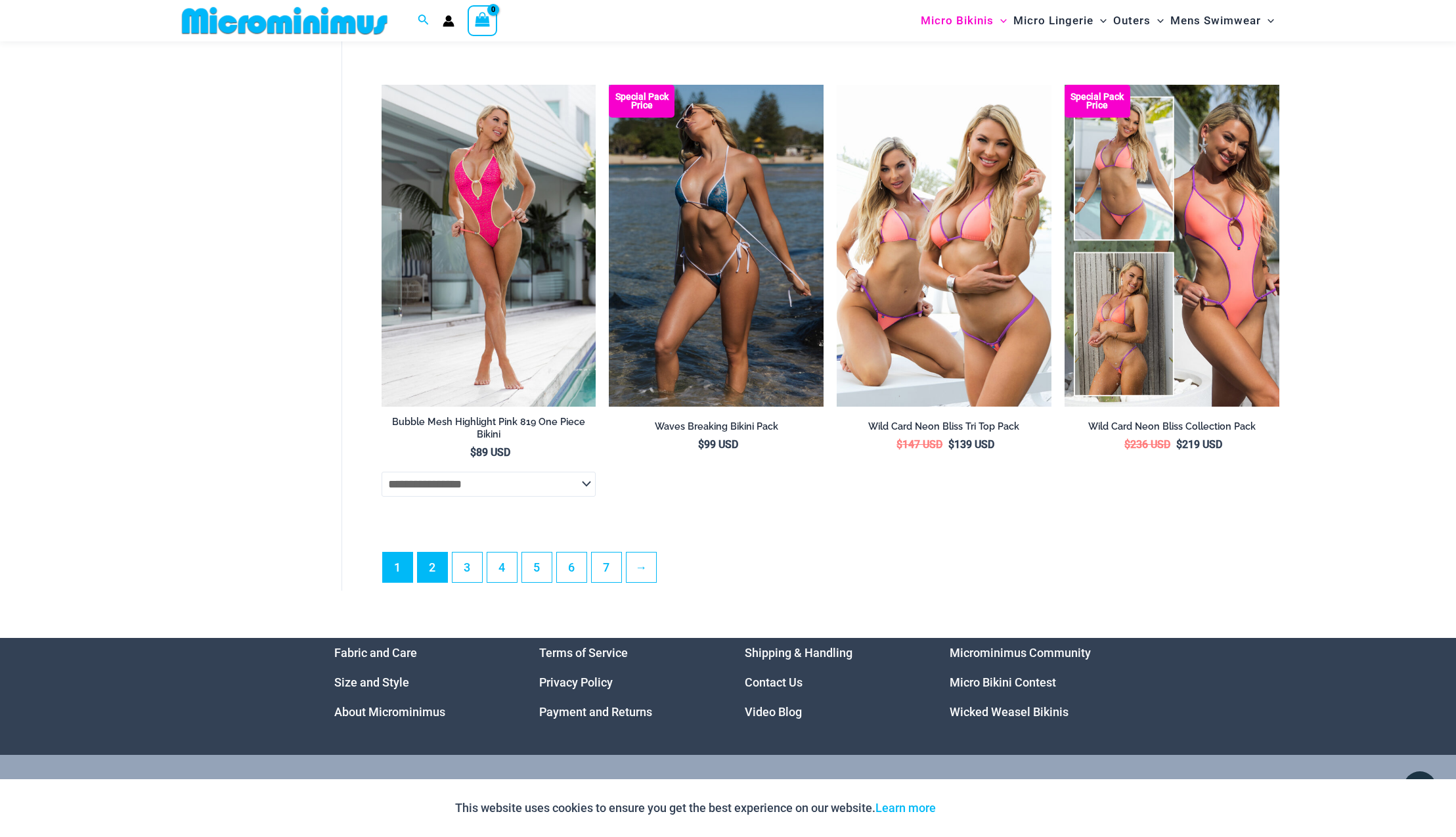
click at [437, 575] on link "2" at bounding box center [432, 567] width 29 height 29
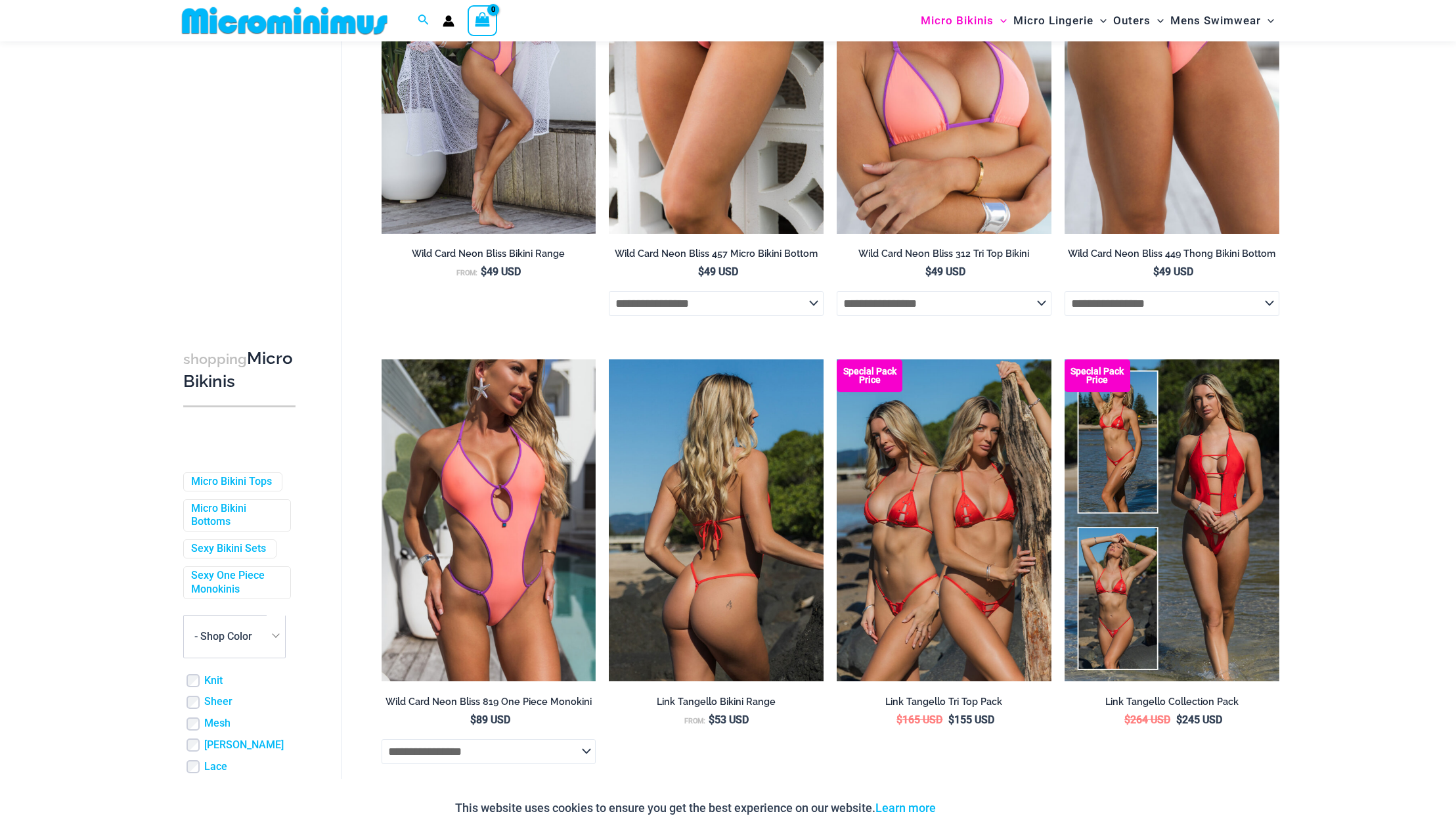
scroll to position [632, 0]
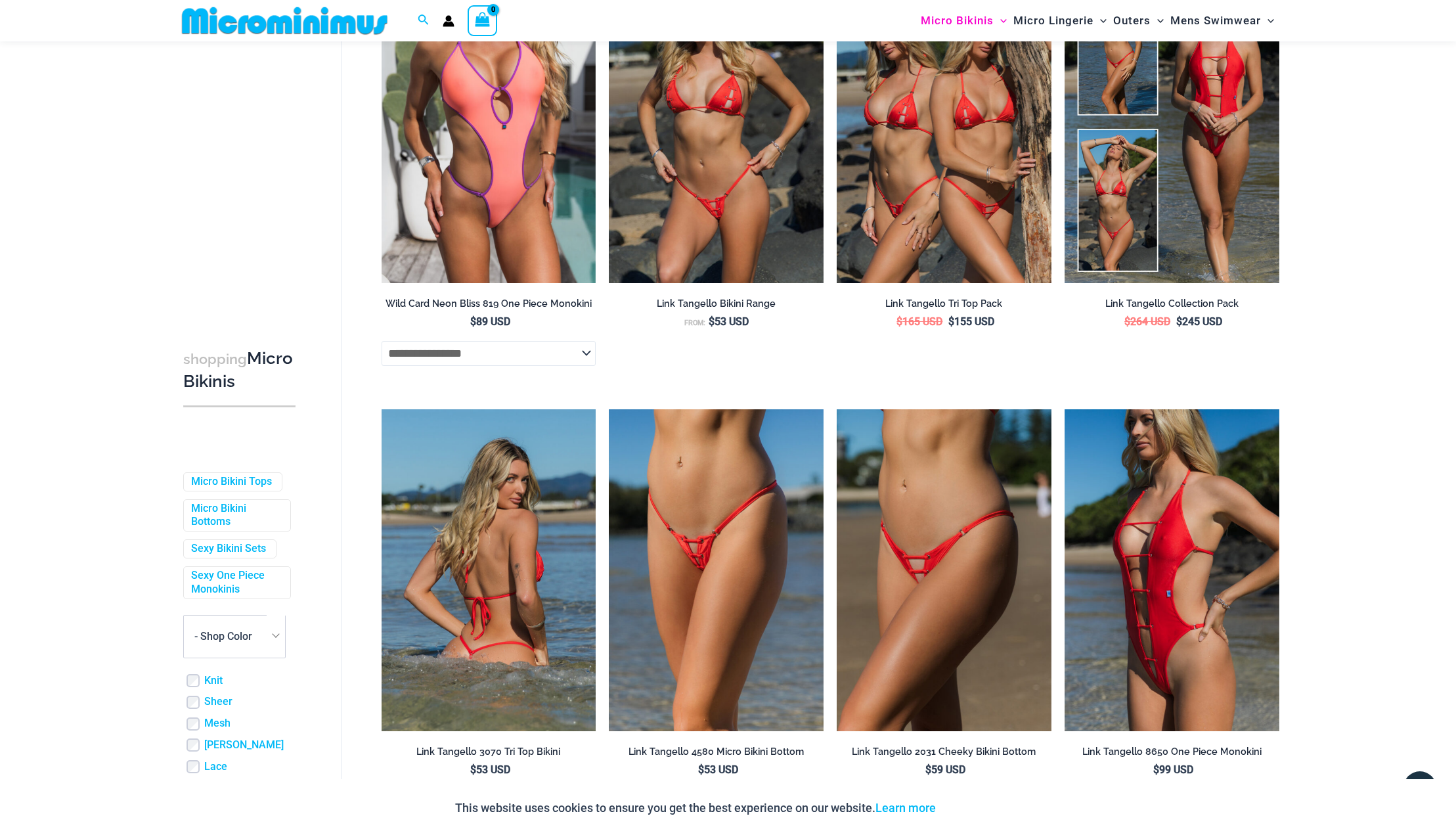
click at [485, 602] on img at bounding box center [489, 569] width 215 height 321
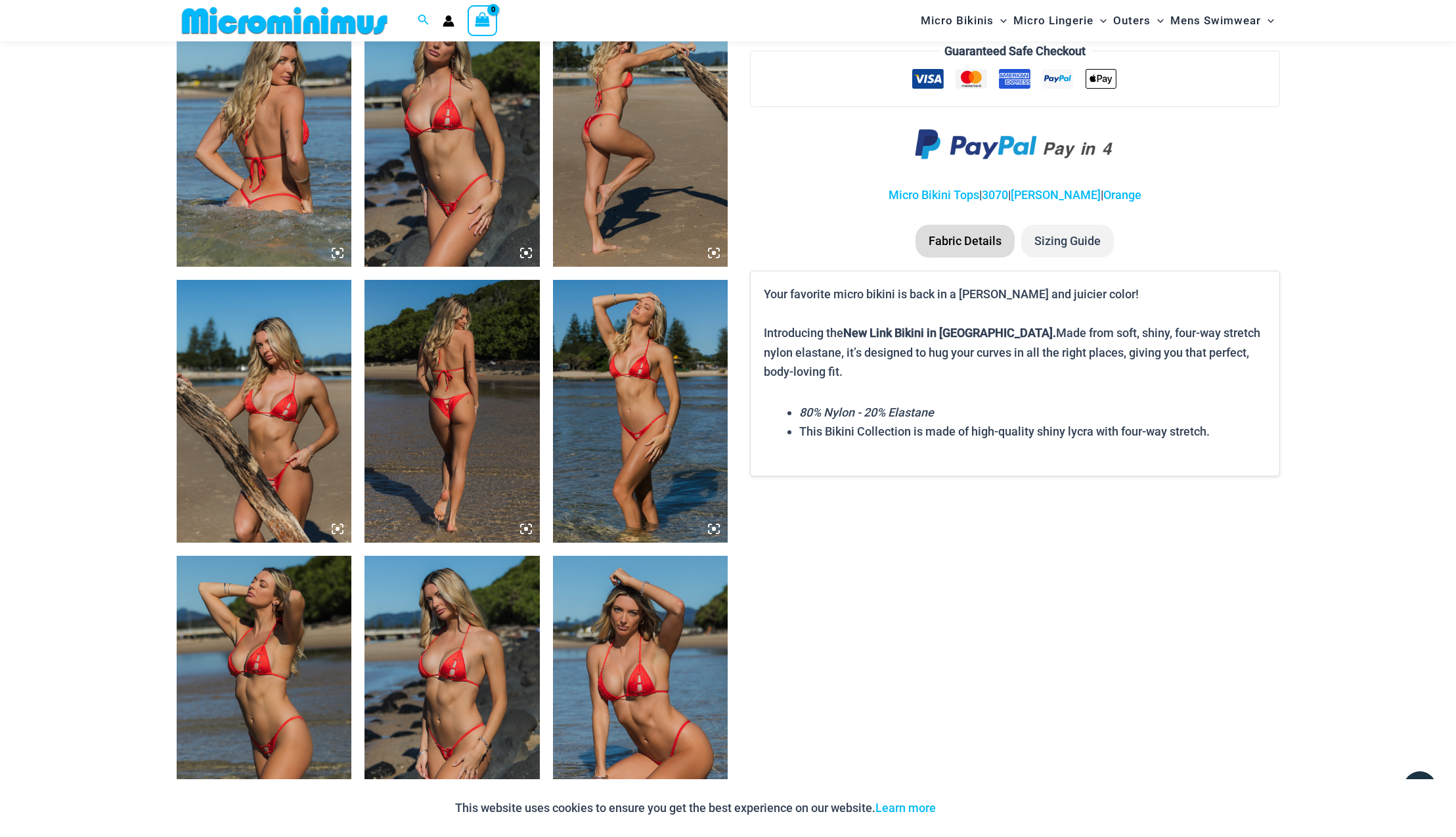
scroll to position [1070, 0]
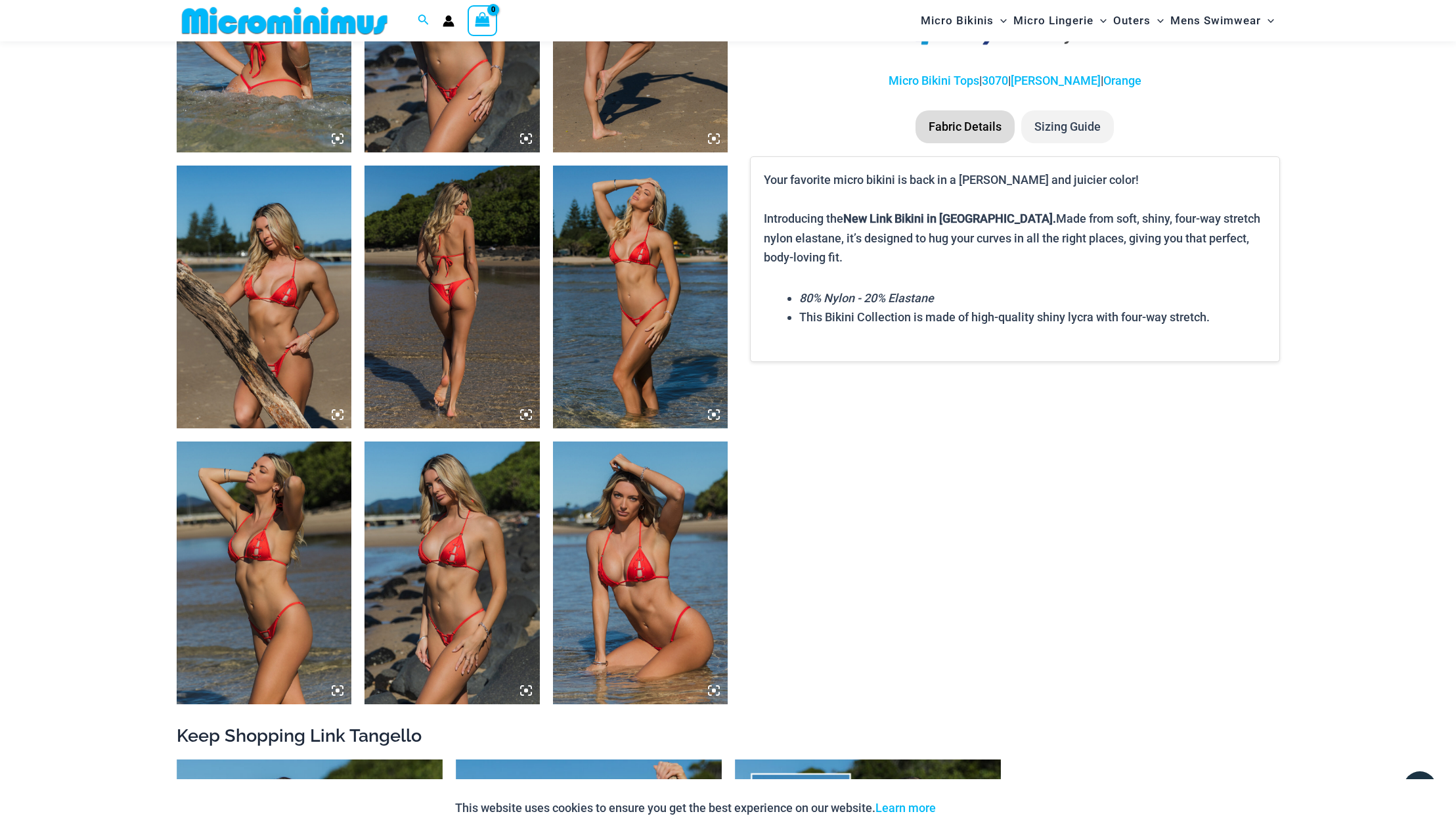
click at [636, 587] on img at bounding box center [641, 572] width 175 height 263
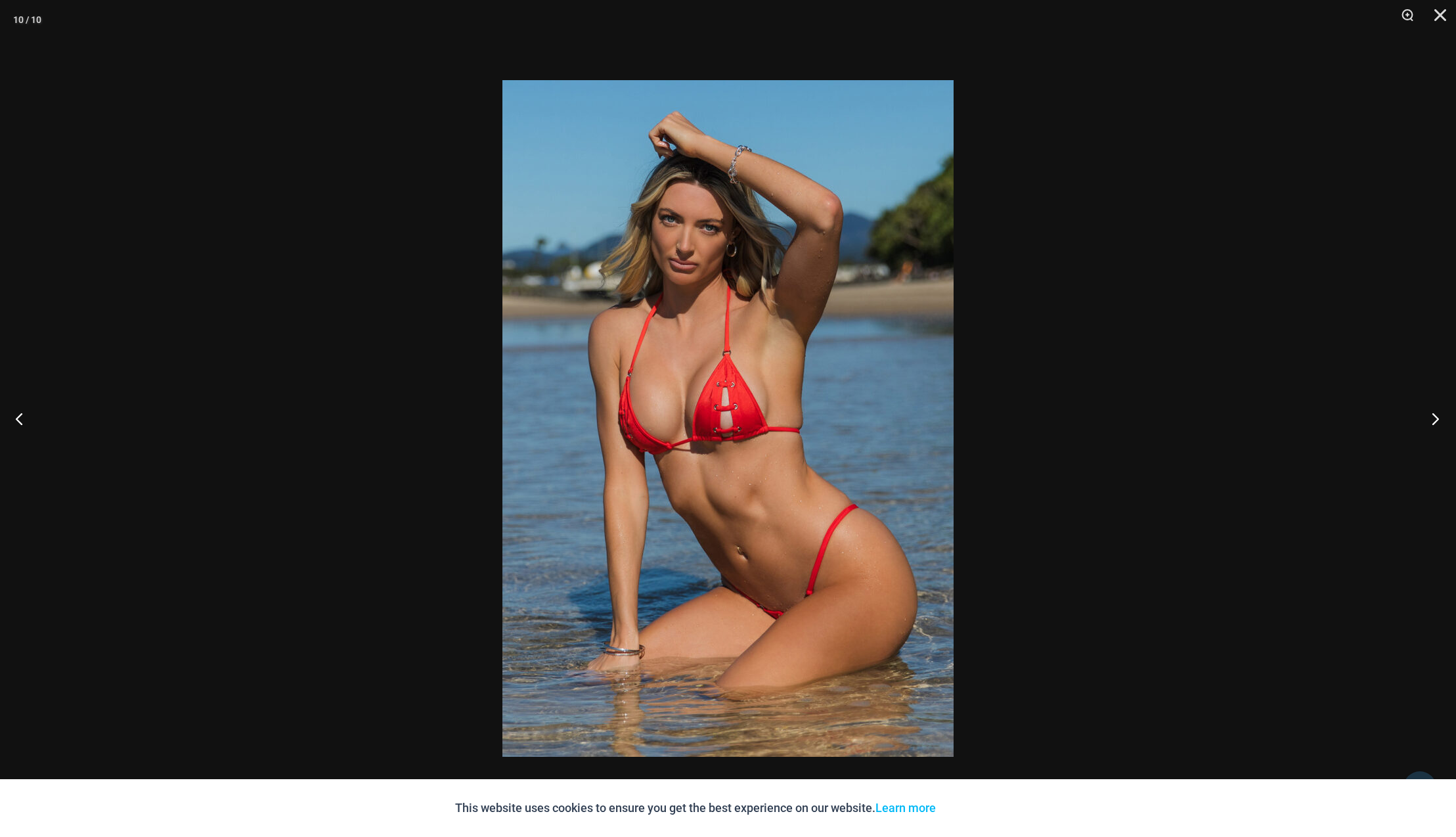
click at [1436, 418] on button "Next" at bounding box center [1431, 418] width 49 height 66
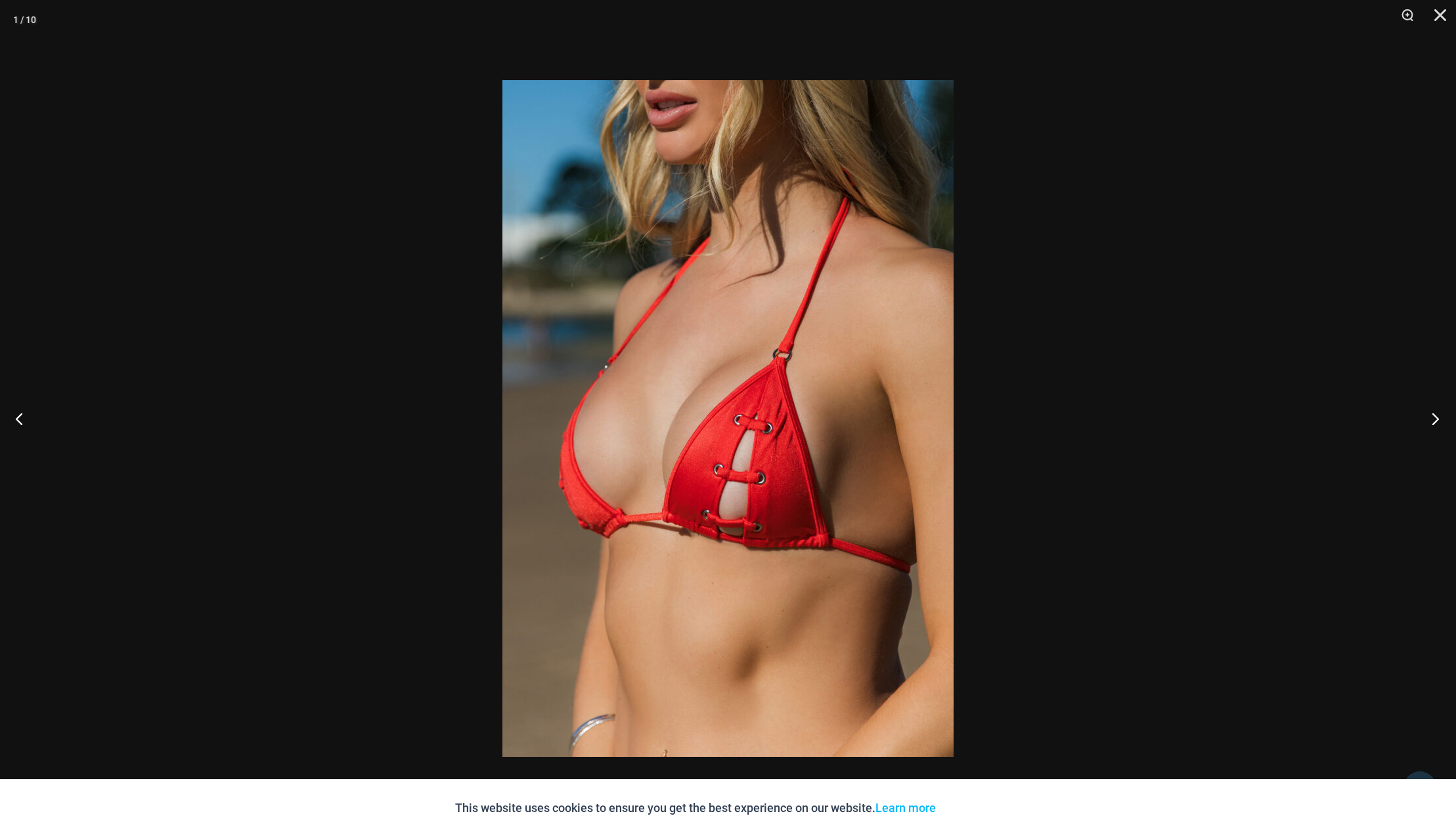
click at [1436, 418] on button "Next" at bounding box center [1431, 418] width 49 height 66
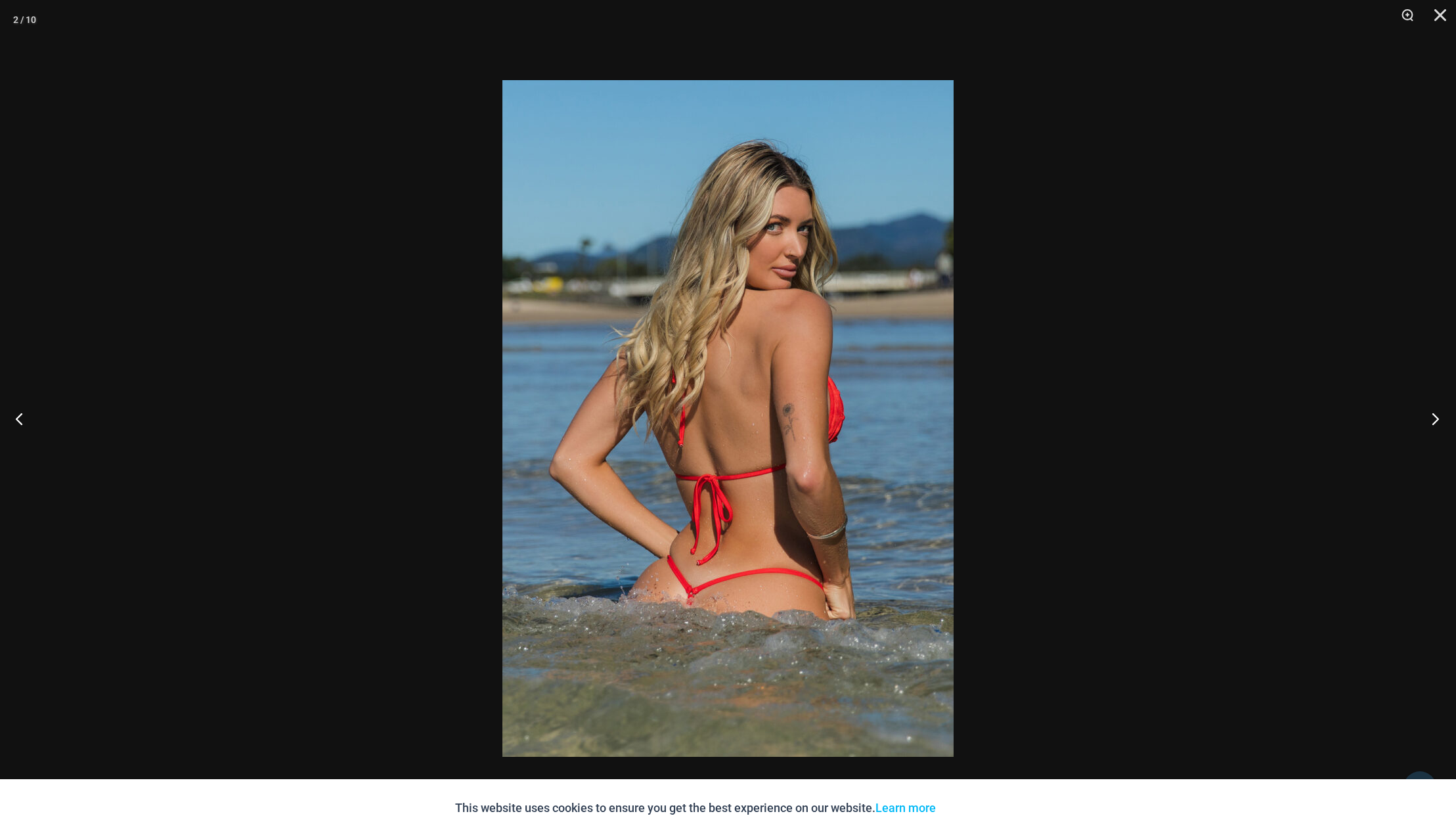
click at [1436, 418] on button "Next" at bounding box center [1431, 418] width 49 height 66
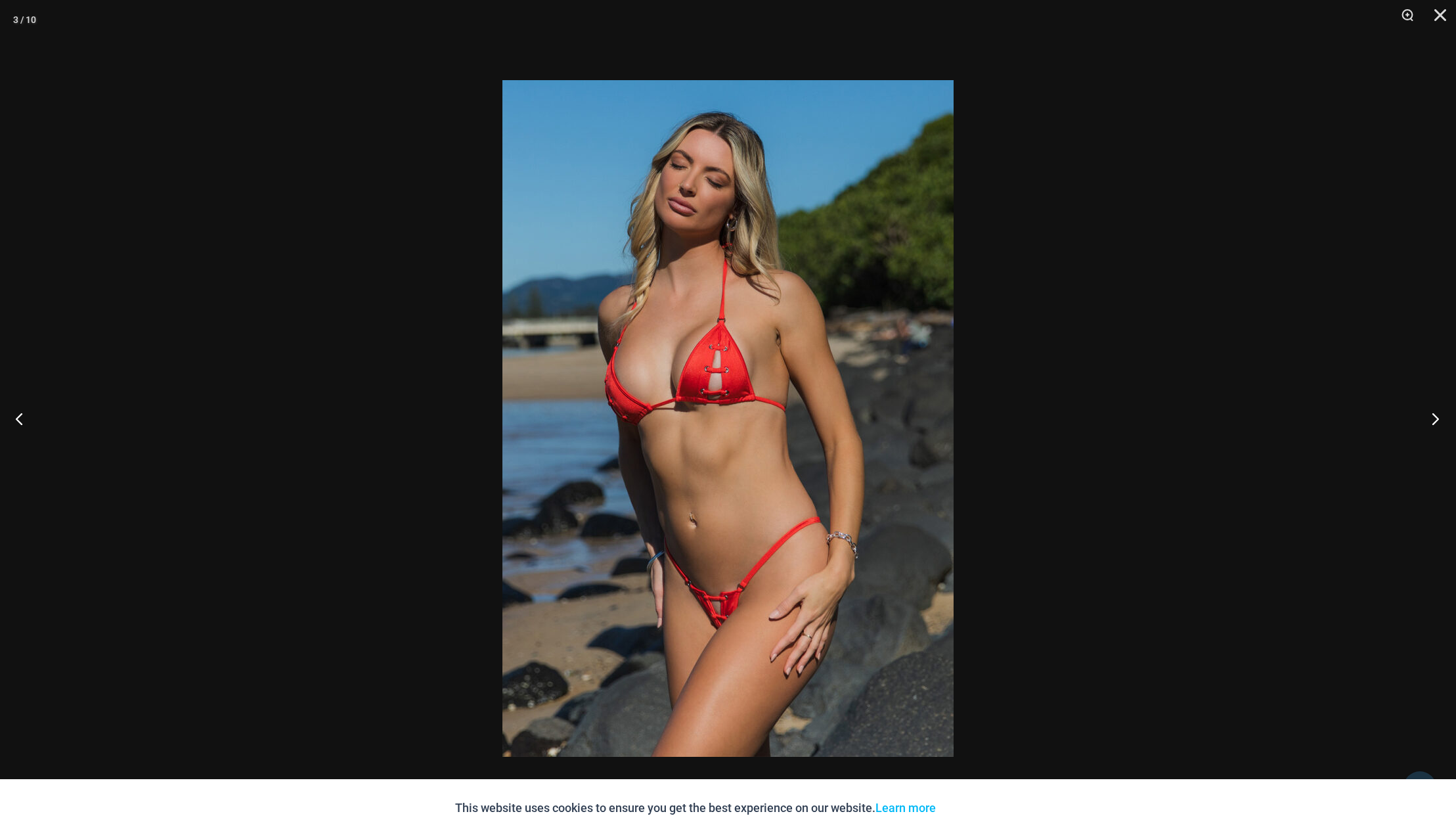
click at [1436, 418] on button "Next" at bounding box center [1431, 418] width 49 height 66
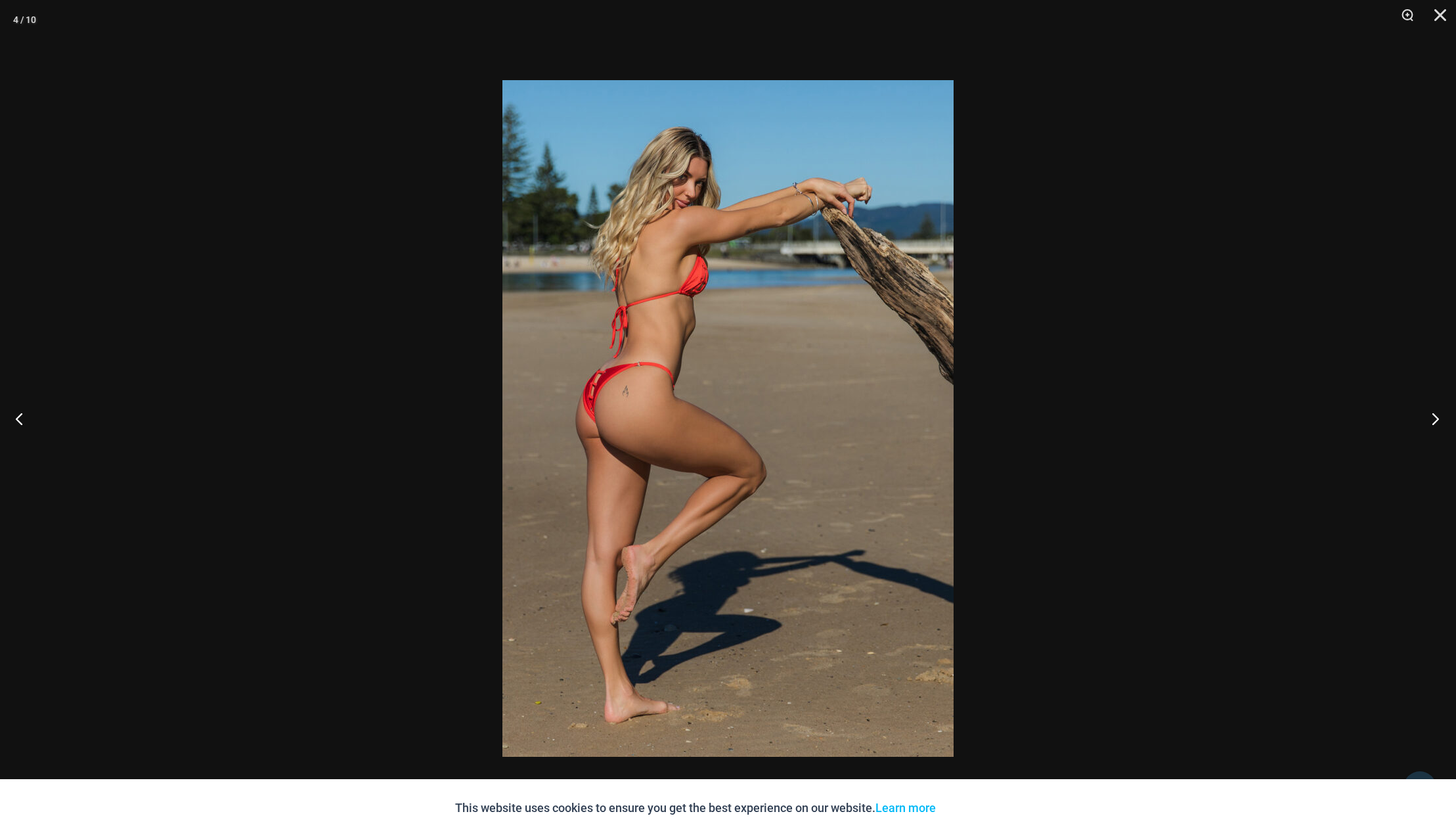
click at [1436, 418] on button "Next" at bounding box center [1431, 418] width 49 height 66
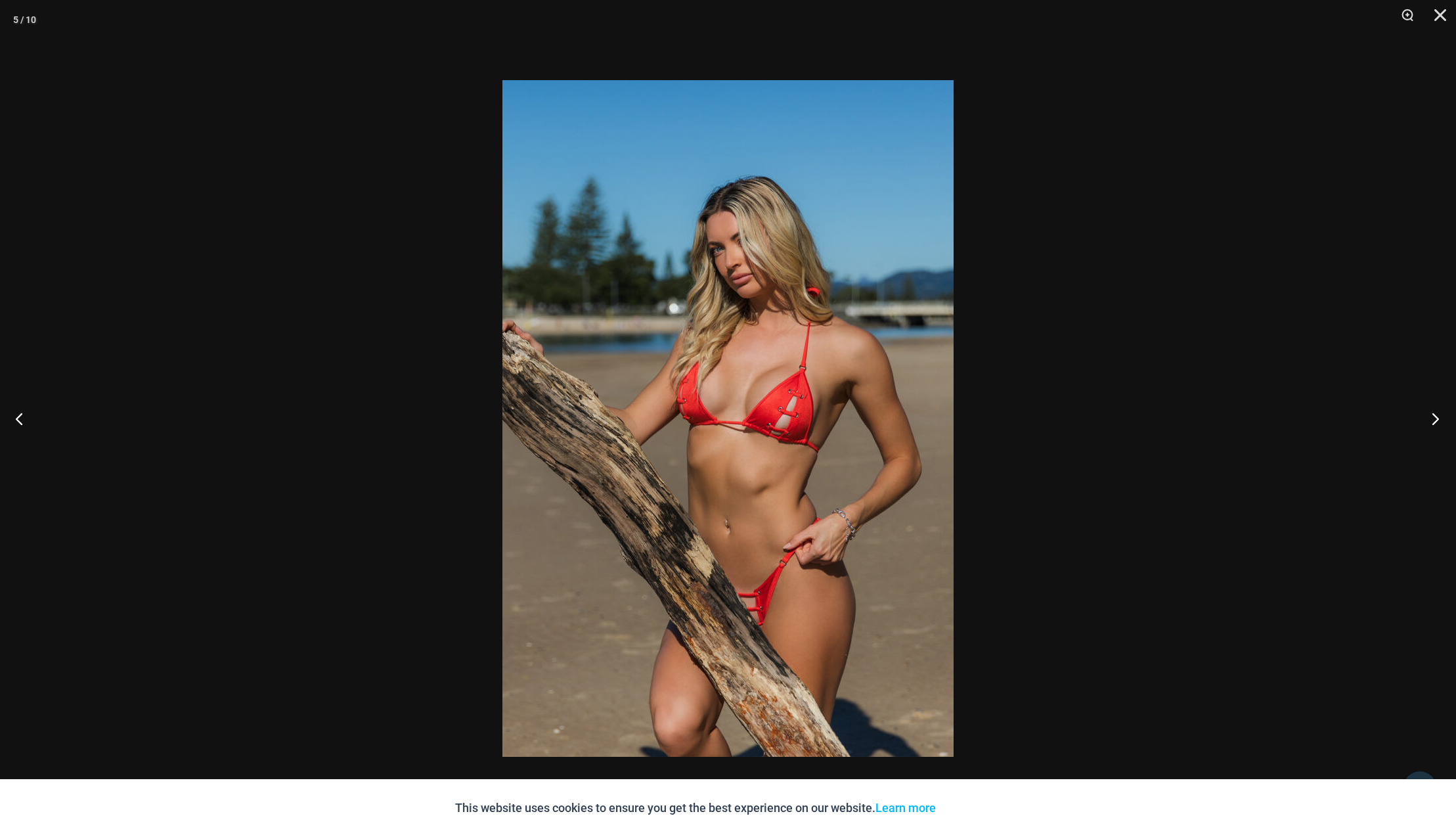
click at [1438, 419] on button "Next" at bounding box center [1431, 418] width 49 height 66
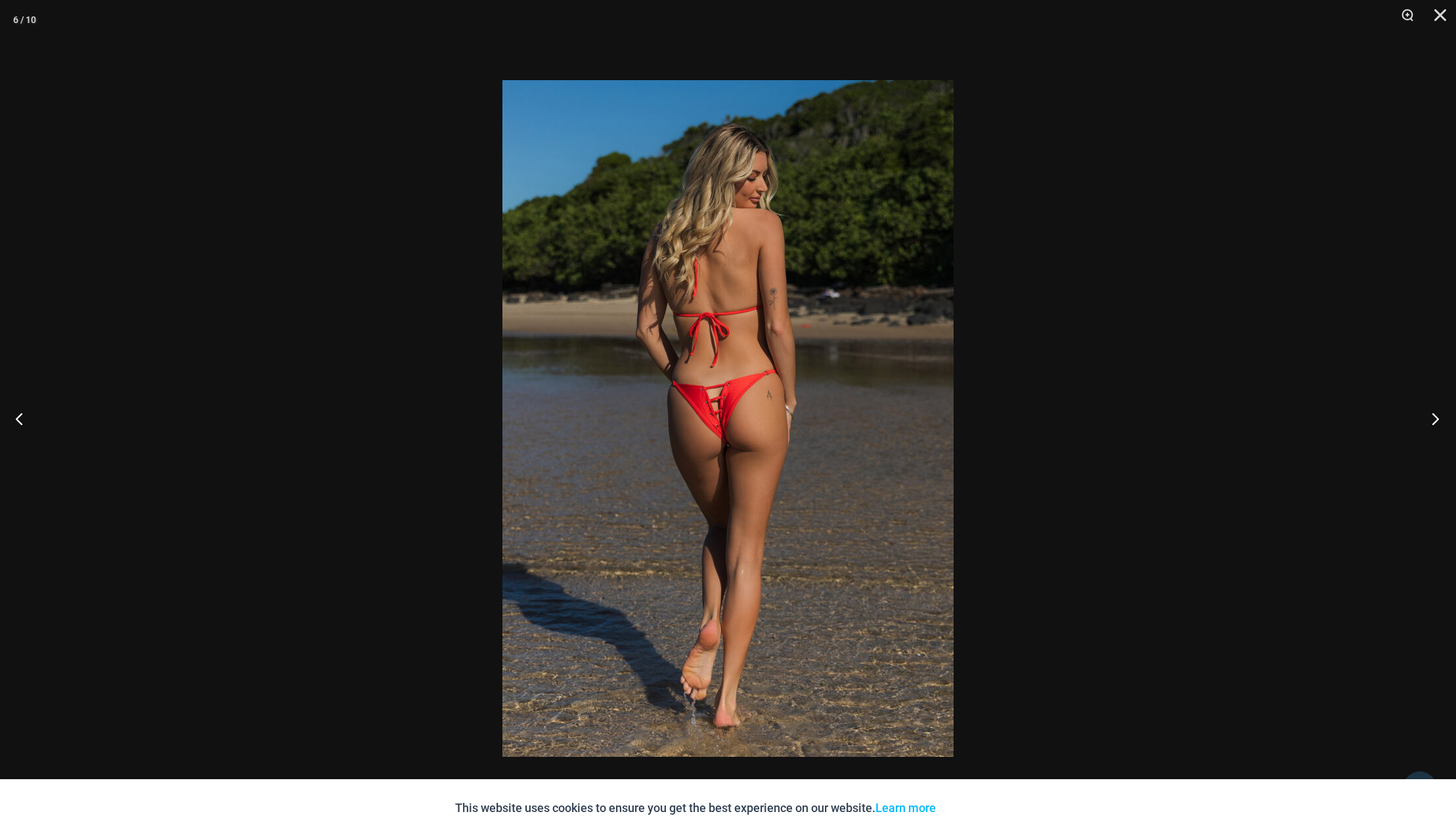
click at [1438, 419] on button "Next" at bounding box center [1431, 418] width 49 height 66
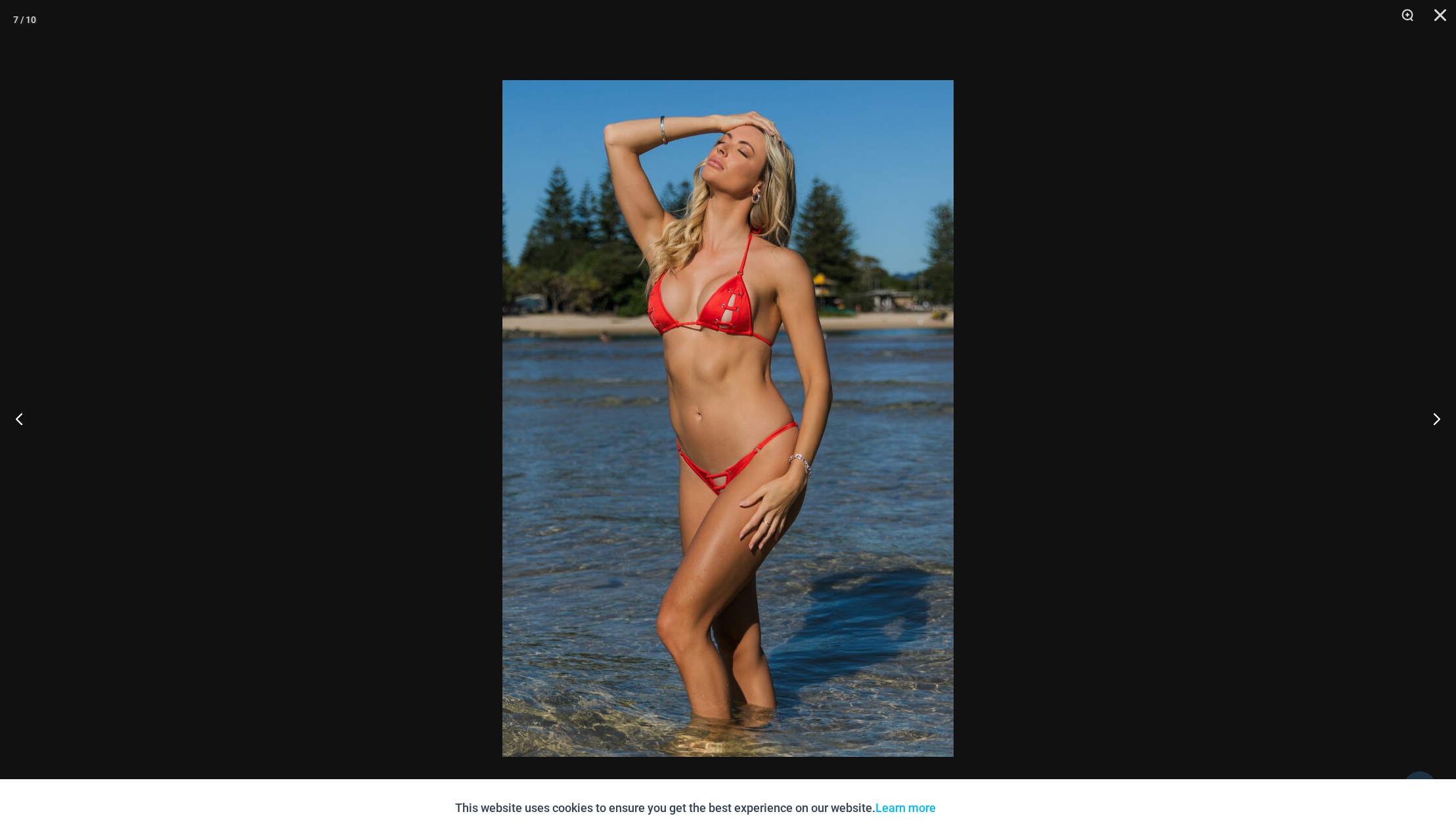
click at [1259, 466] on div at bounding box center [728, 418] width 1456 height 837
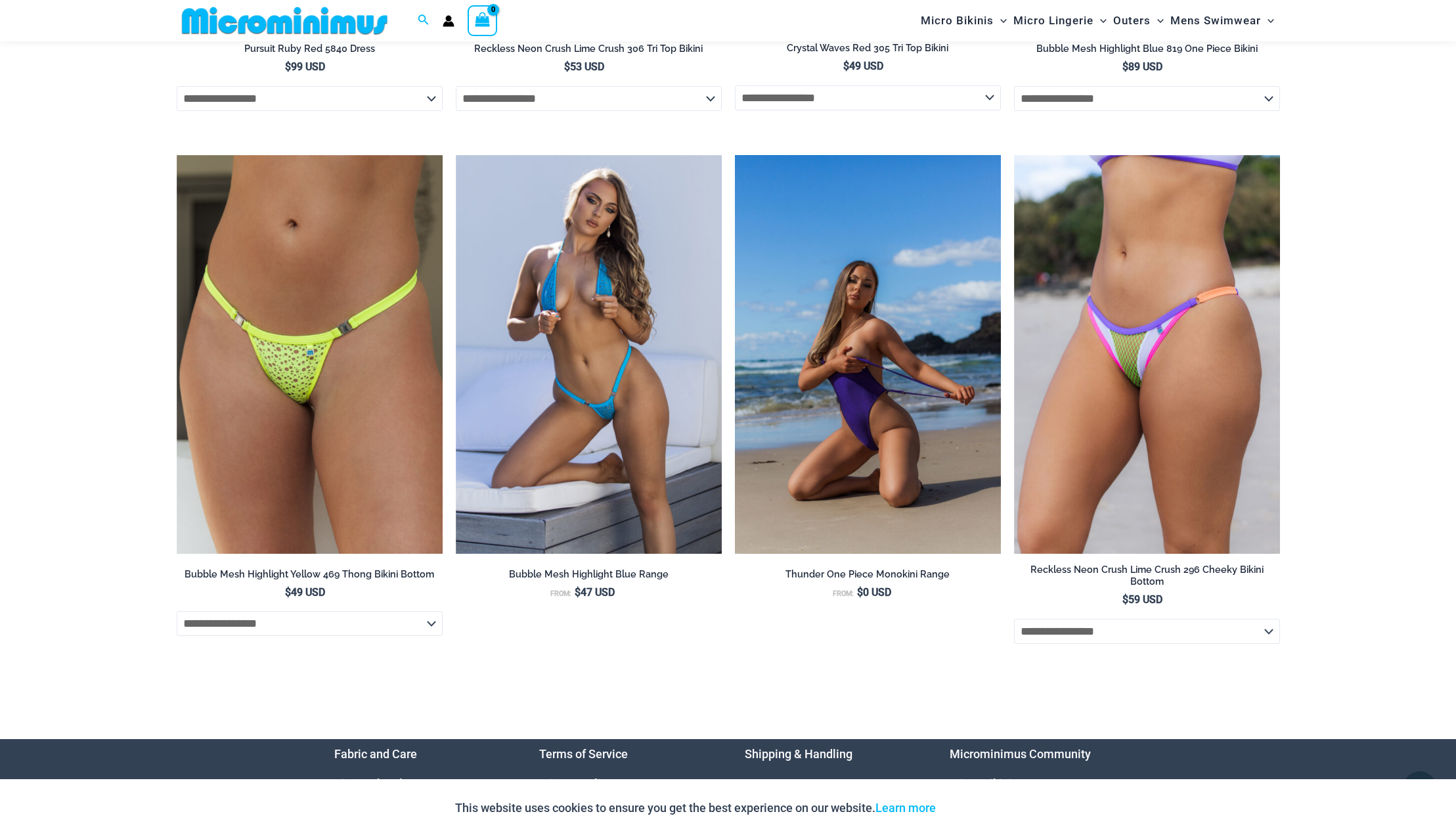
scroll to position [4512, 0]
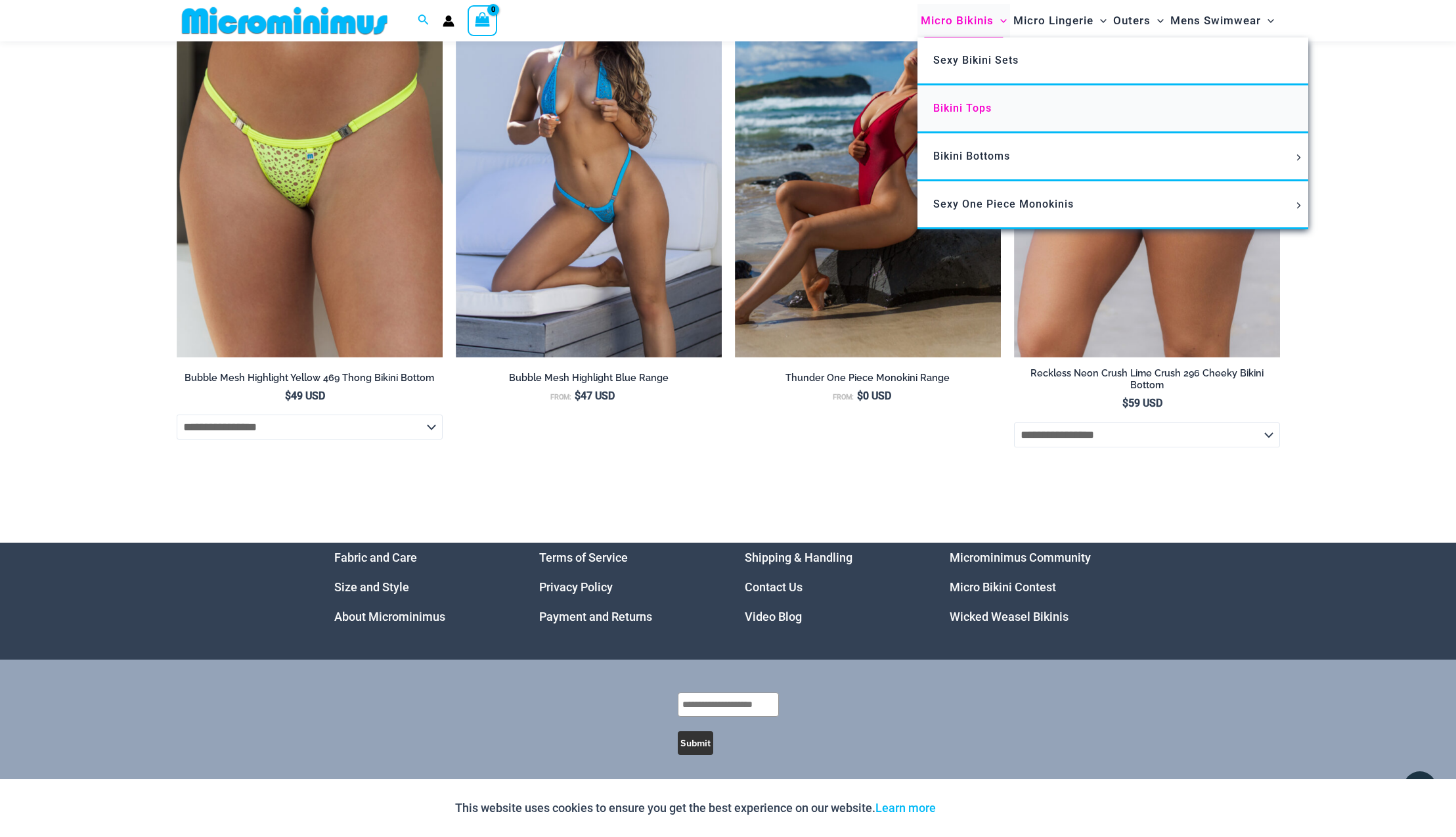
click at [950, 111] on span "Bikini Tops" at bounding box center [962, 108] width 58 height 13
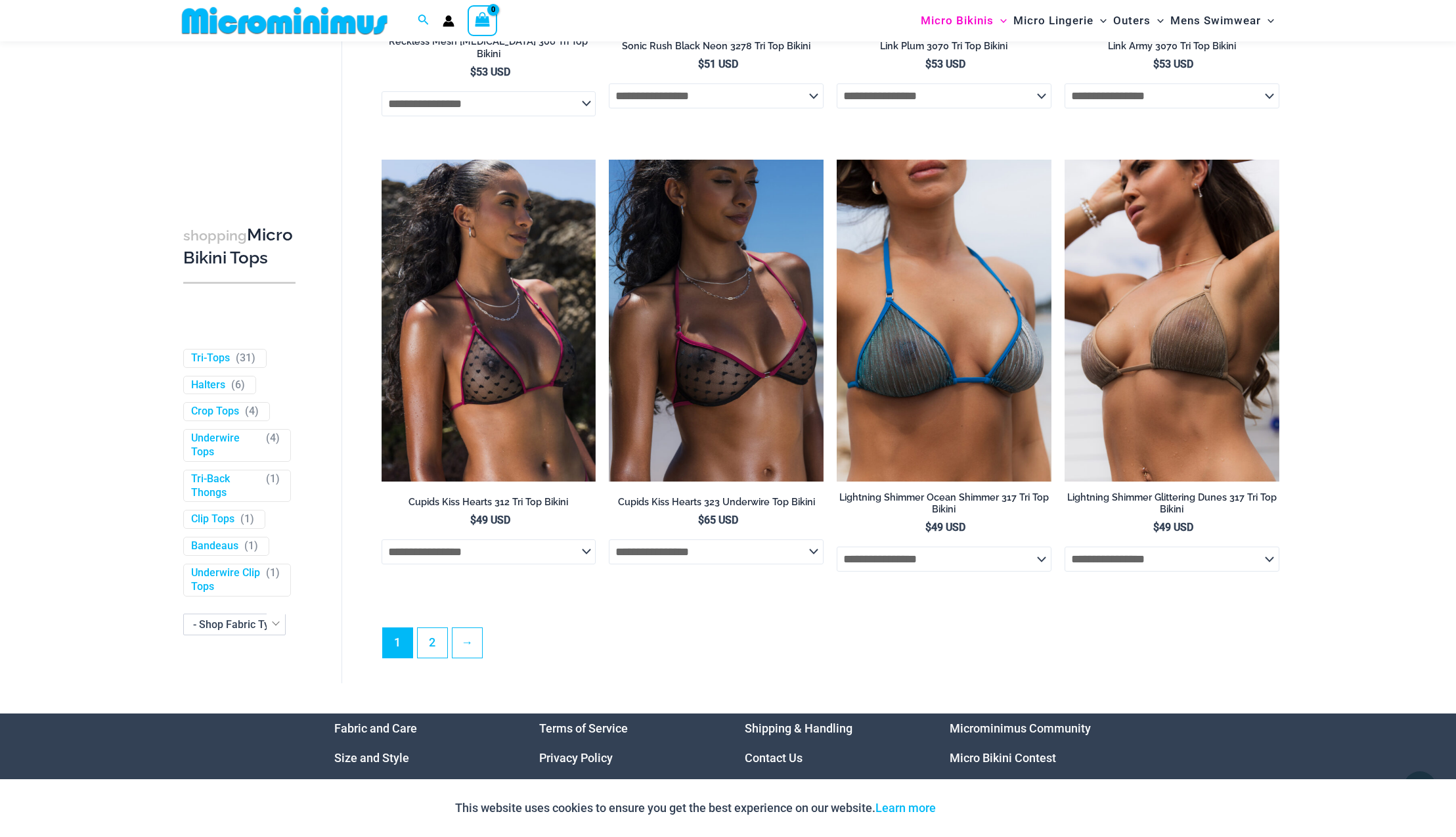
scroll to position [3522, 0]
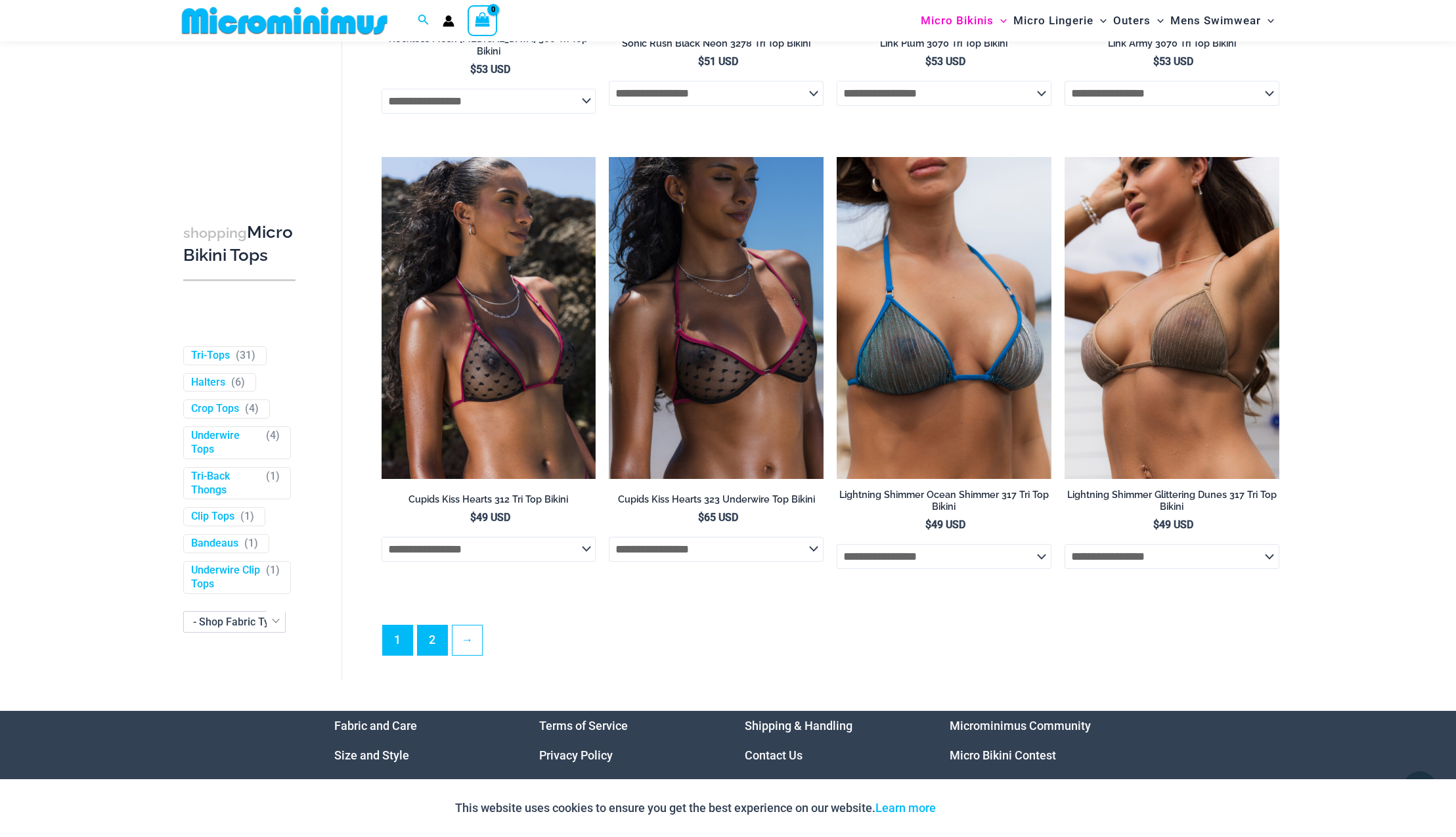
click at [434, 628] on link "2" at bounding box center [432, 640] width 29 height 29
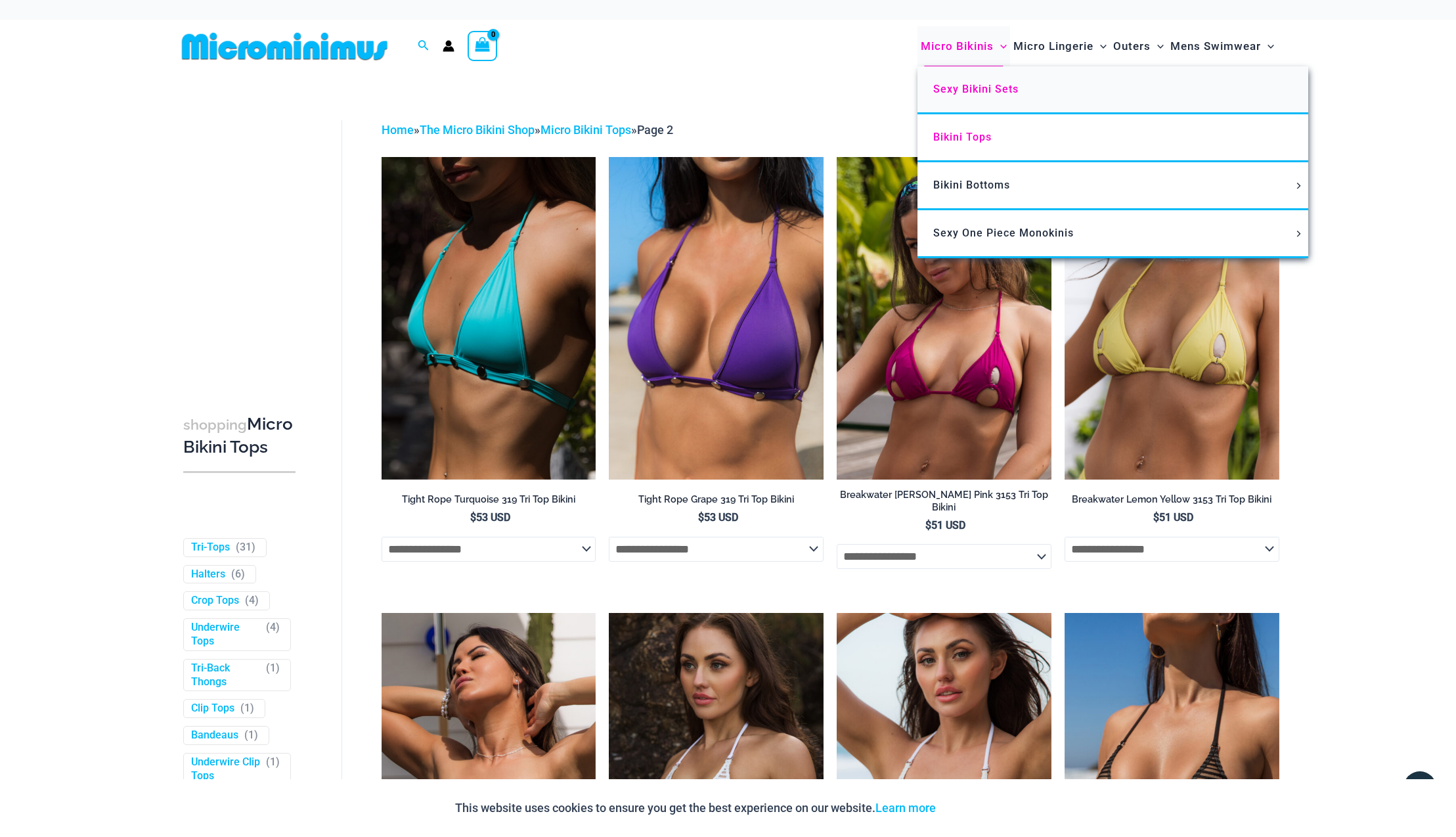
click at [971, 90] on span "Sexy Bikini Sets" at bounding box center [976, 89] width 85 height 13
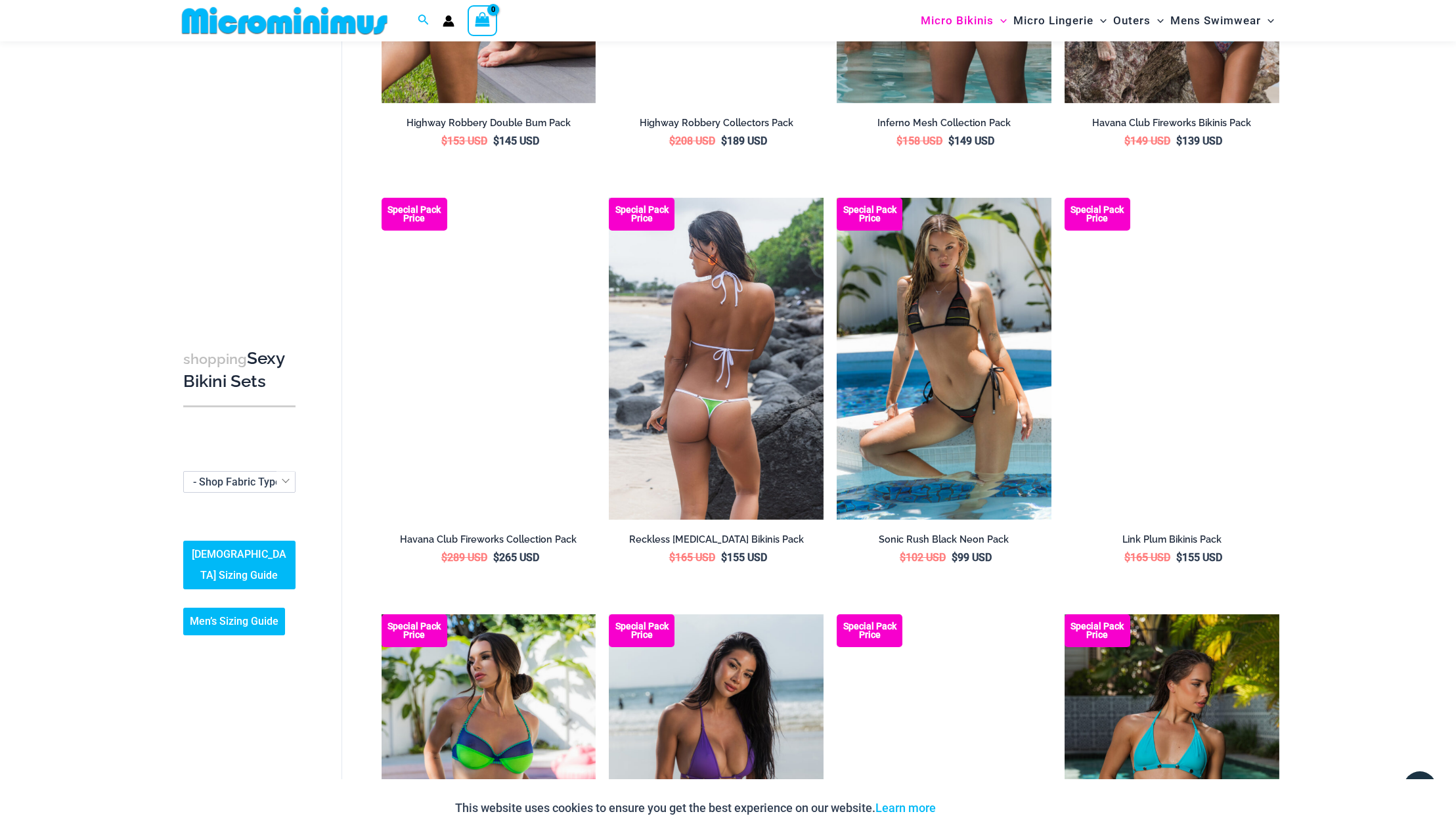
scroll to position [2997, 0]
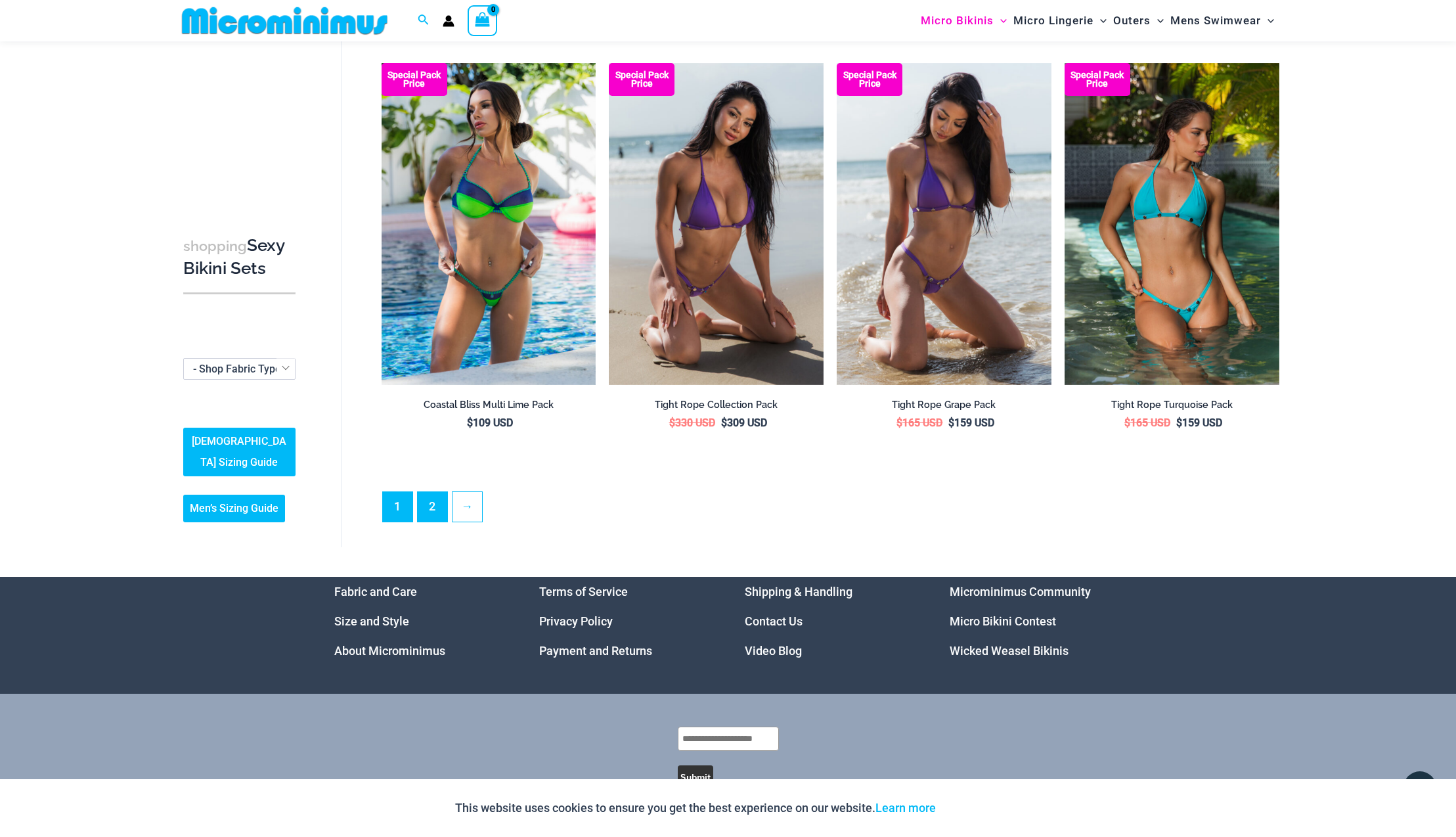
click at [435, 507] on link "2" at bounding box center [432, 506] width 29 height 29
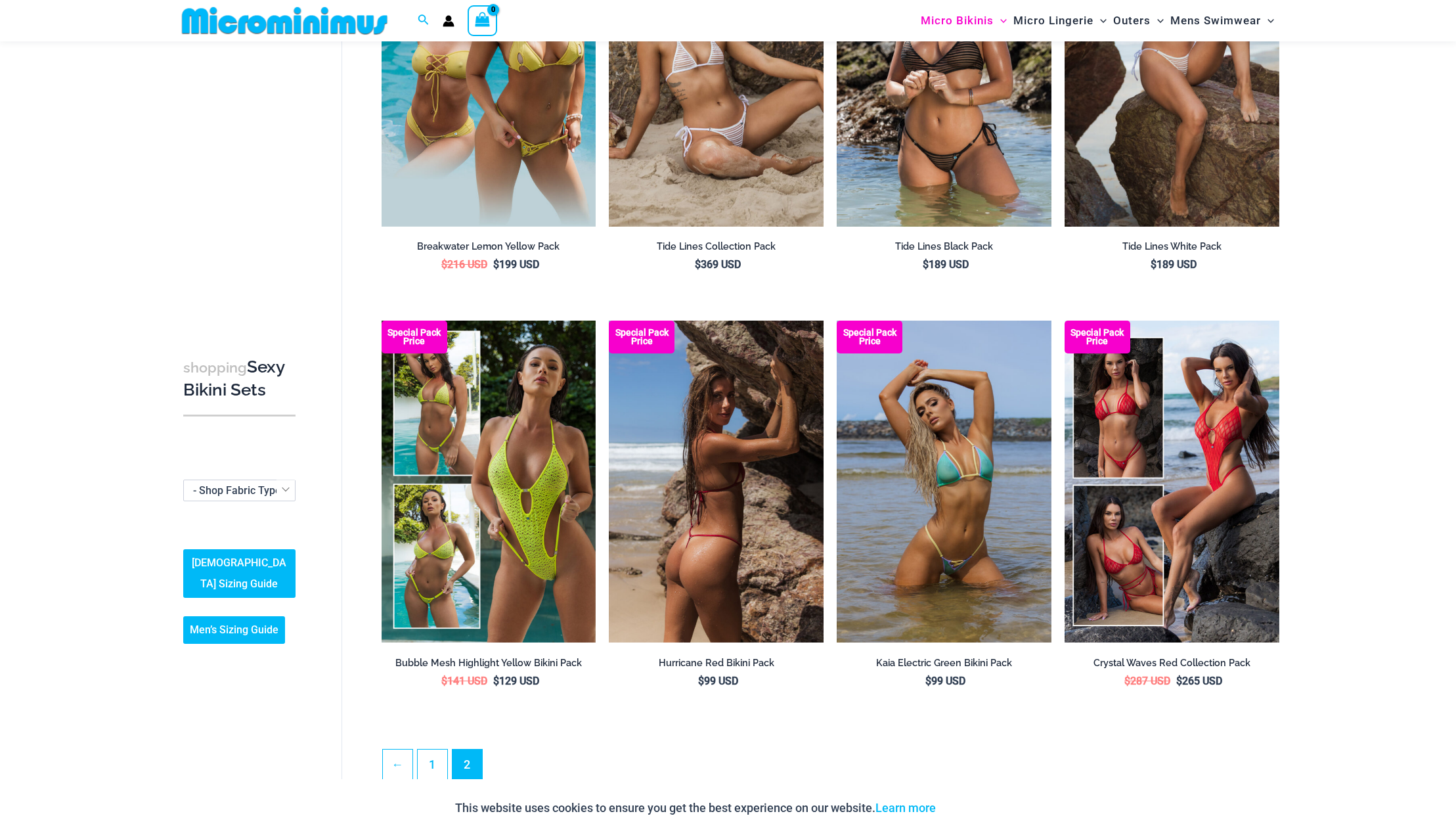
scroll to position [365, 0]
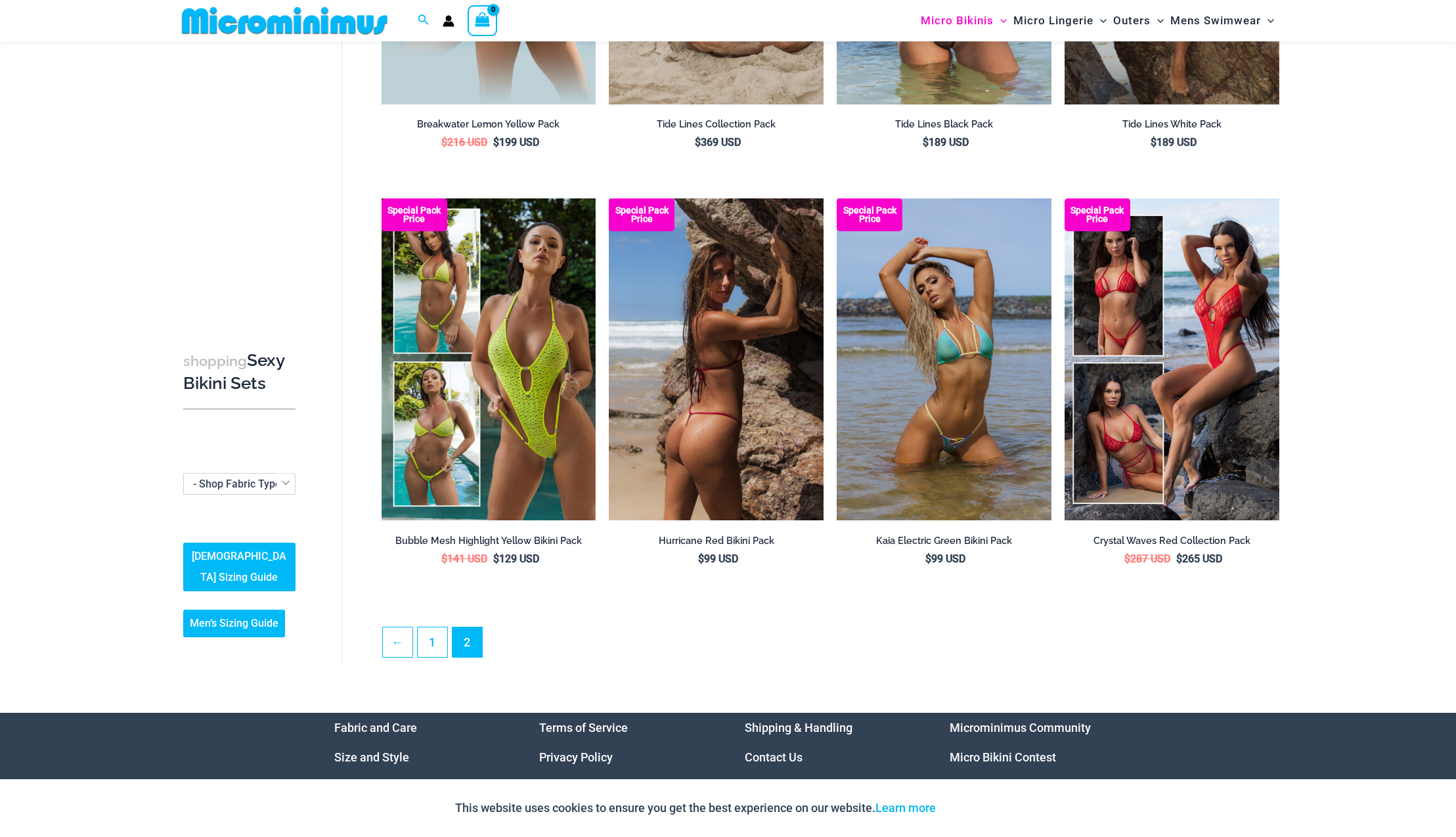
click at [697, 413] on img at bounding box center [716, 359] width 215 height 321
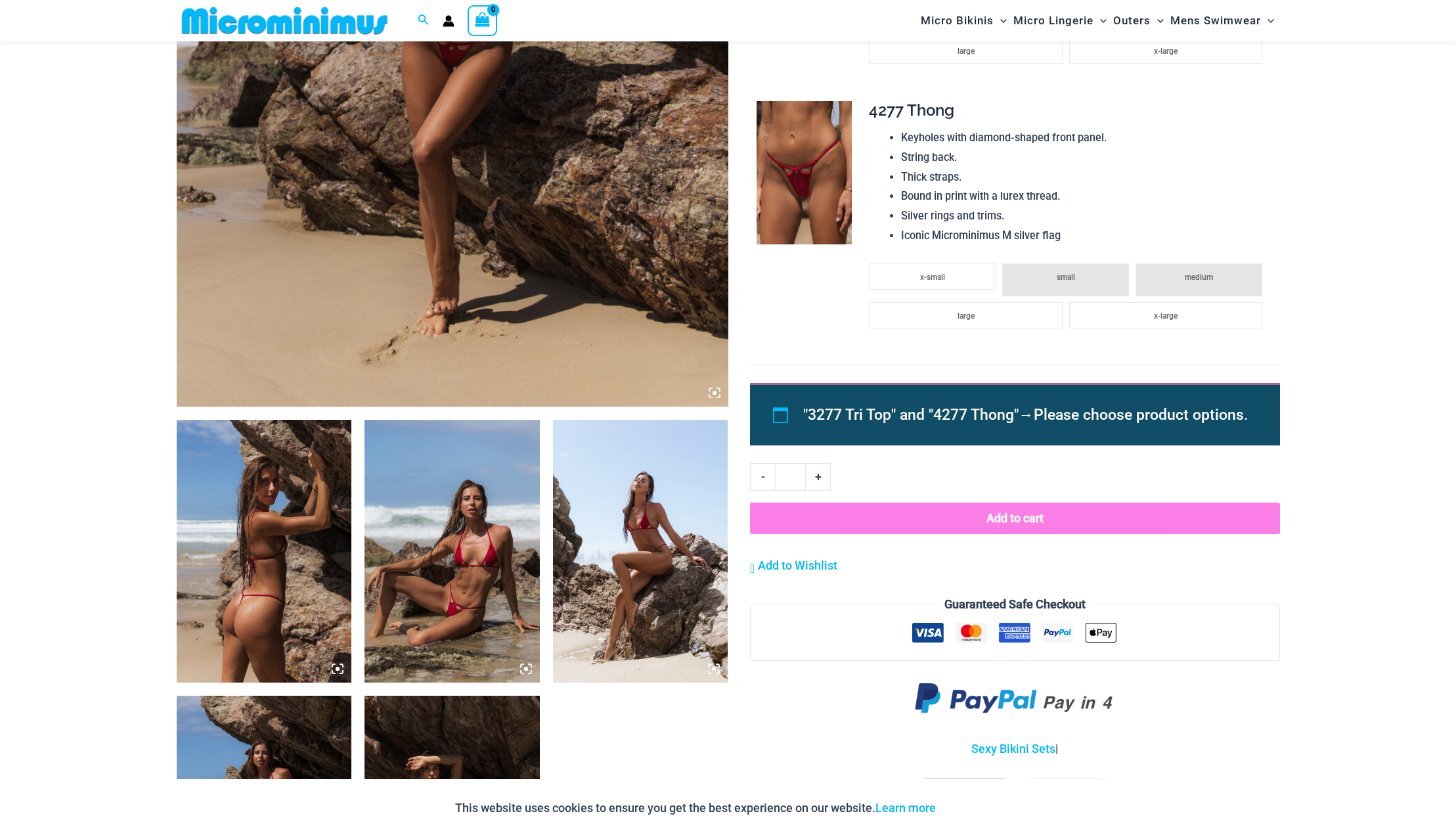
scroll to position [691, 0]
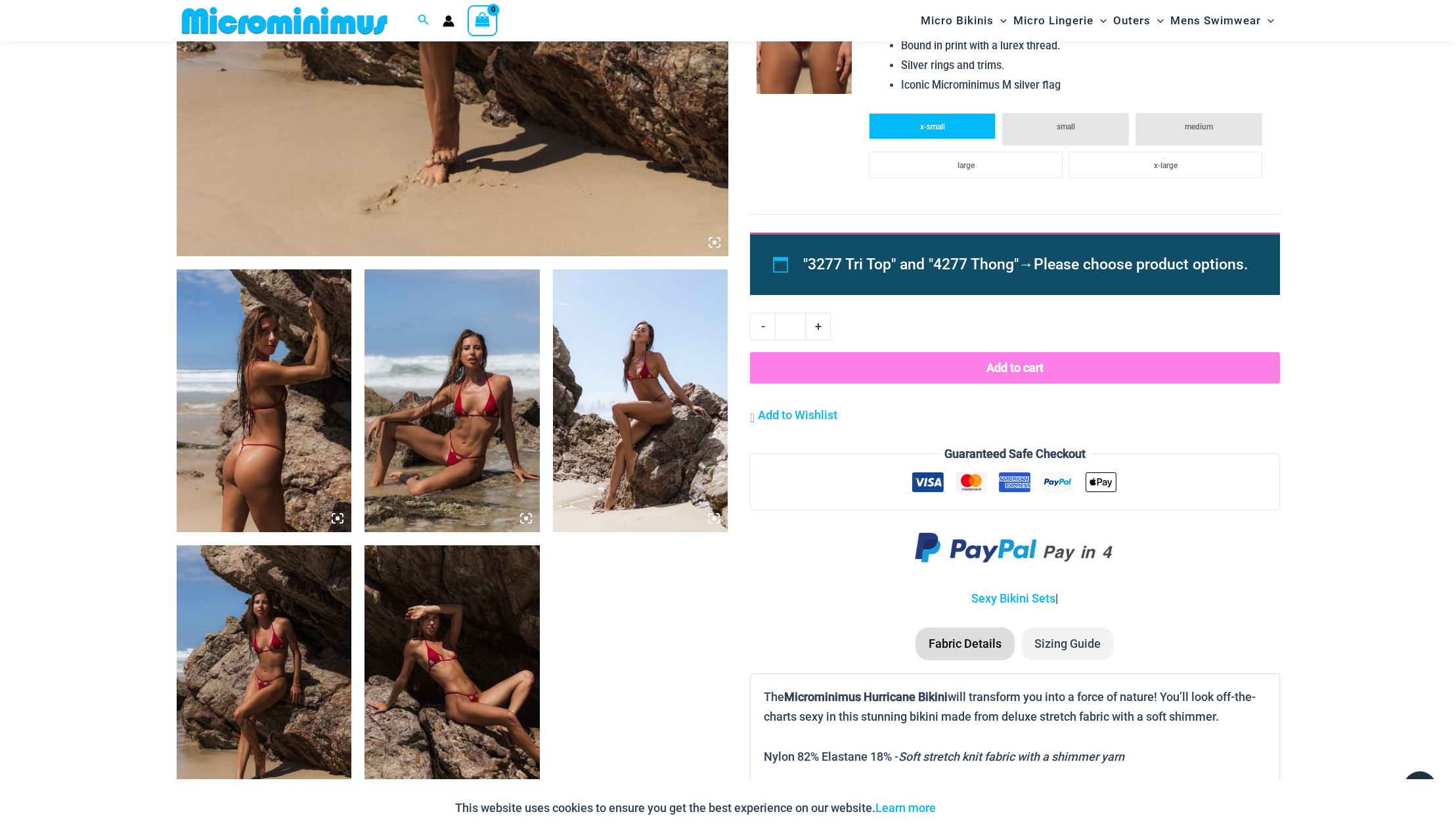
click at [924, 122] on span "x-small" at bounding box center [933, 126] width 25 height 9
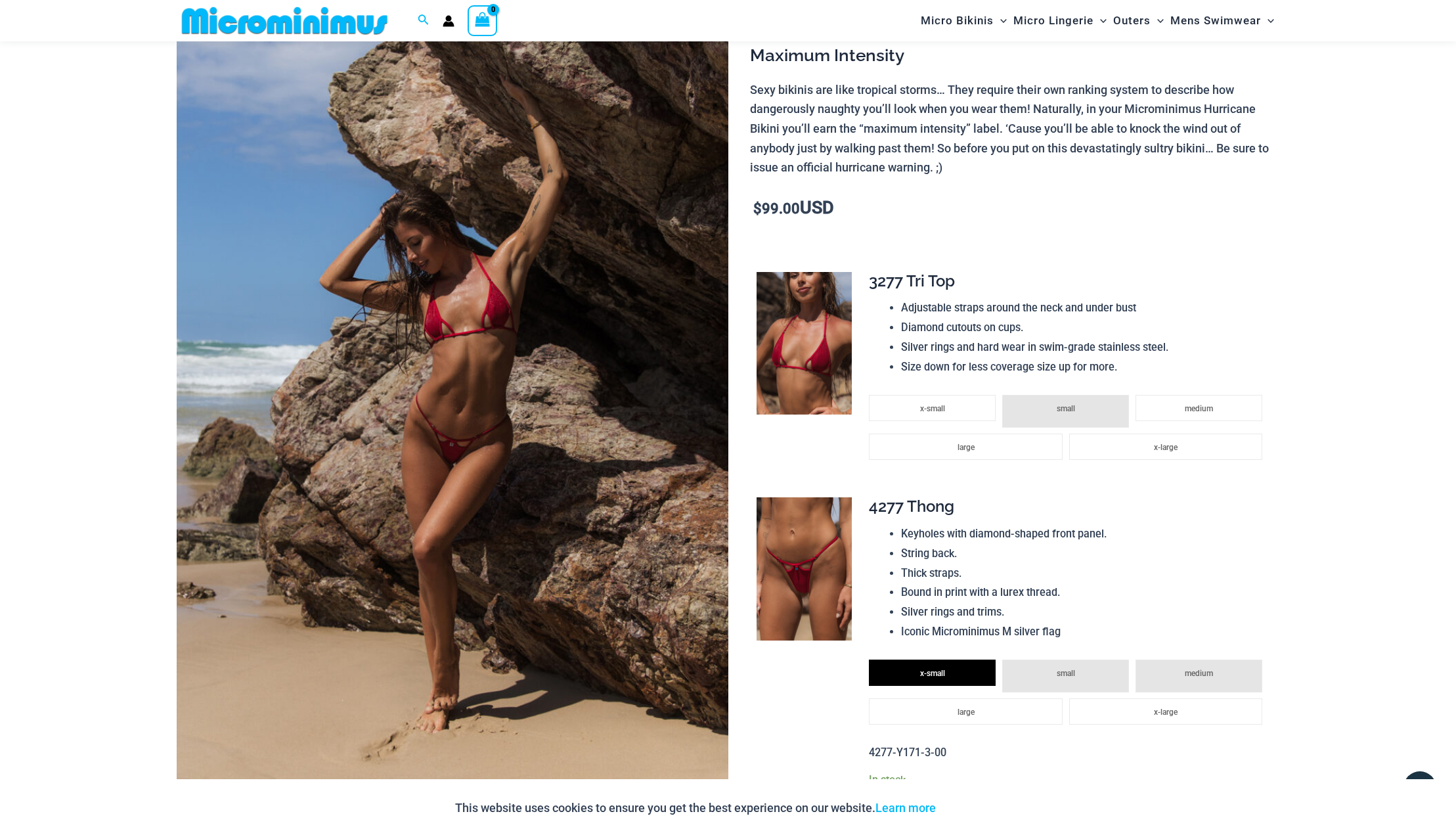
scroll to position [0, 0]
